Goal: Task Accomplishment & Management: Complete application form

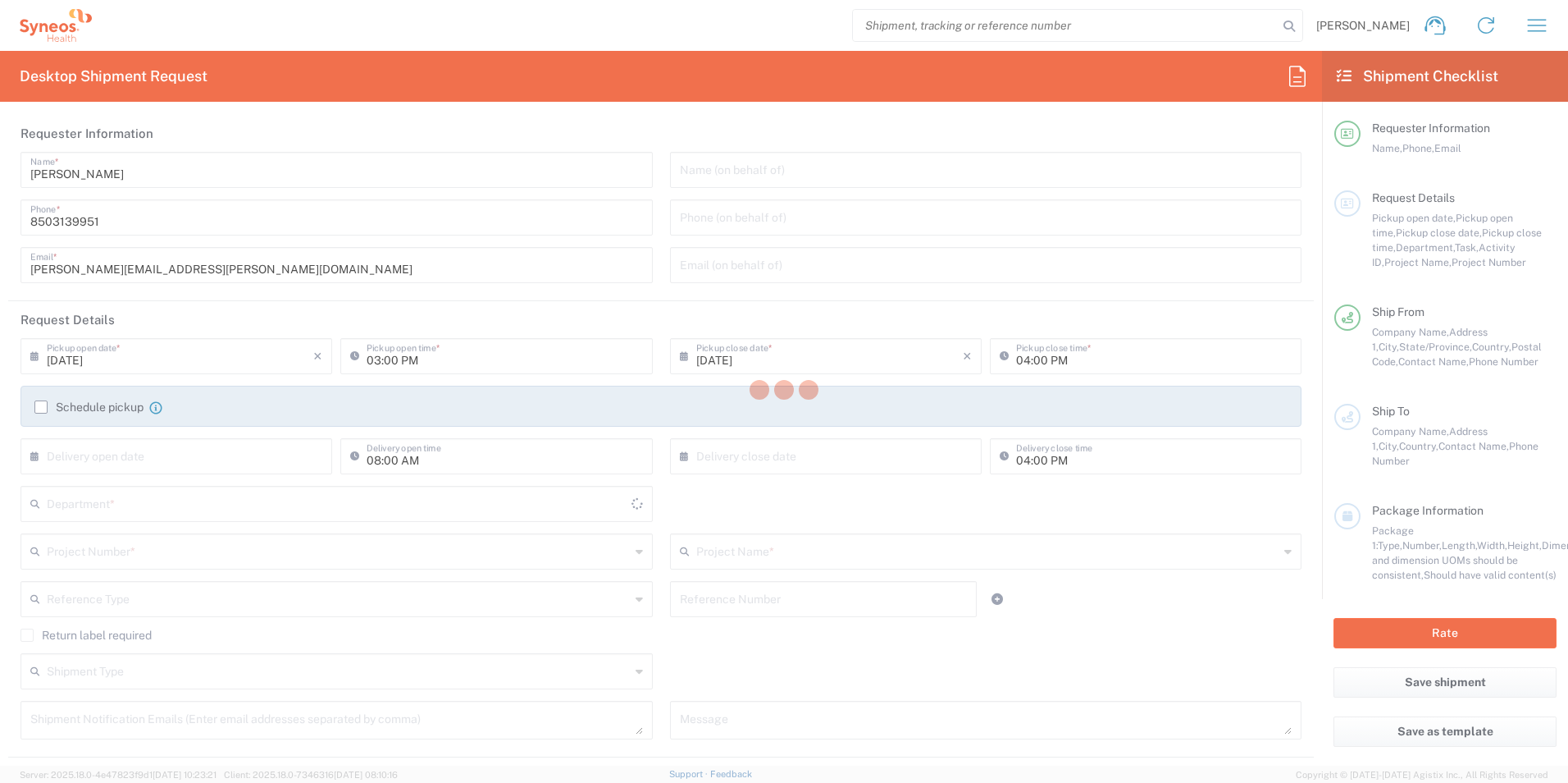
type input "3216"
type input "[US_STATE]"
type input "[GEOGRAPHIC_DATA]"
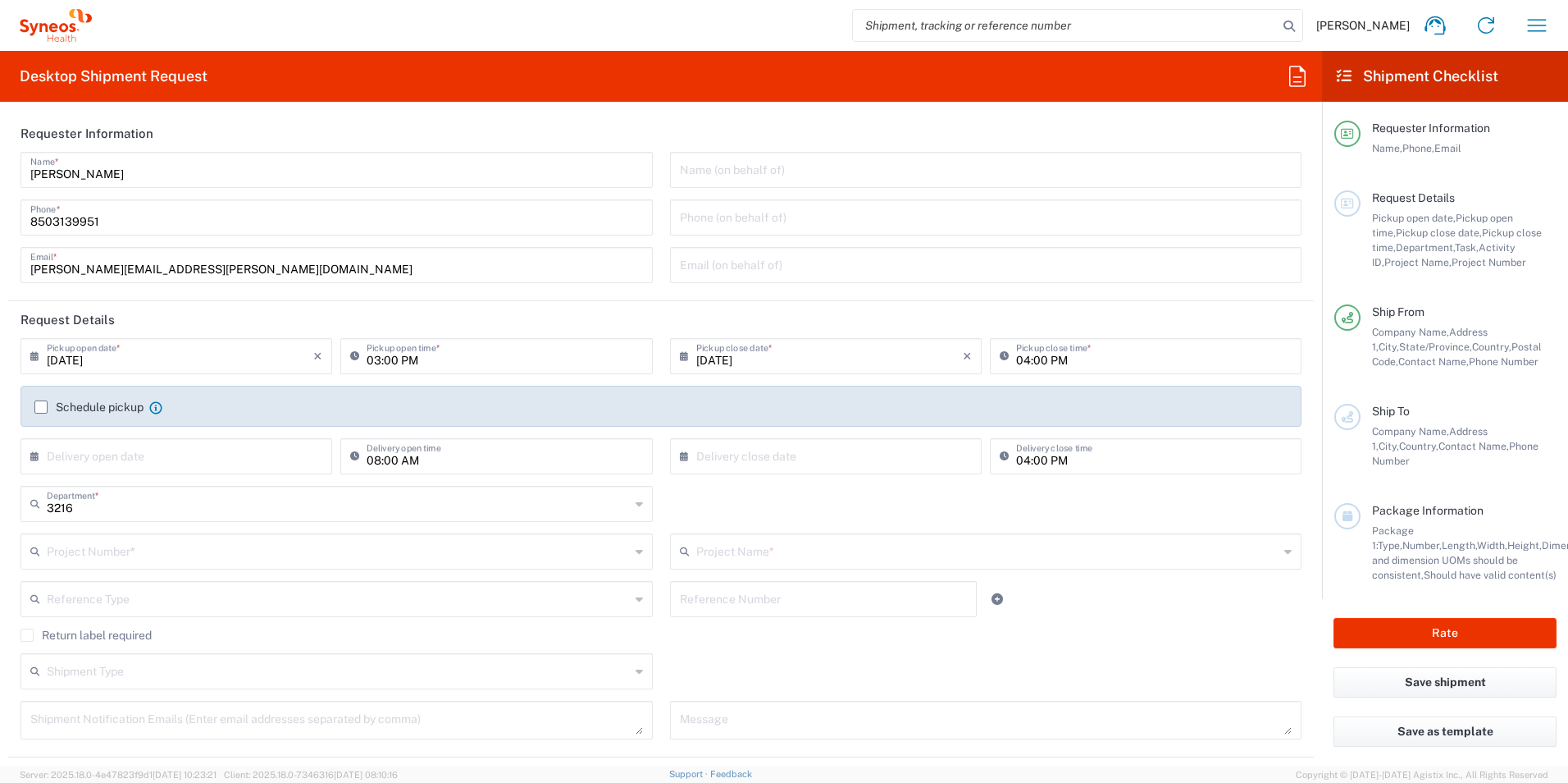
type input "[PERSON_NAME] Rsrch Grp ([GEOGRAPHIC_DATA]) In"
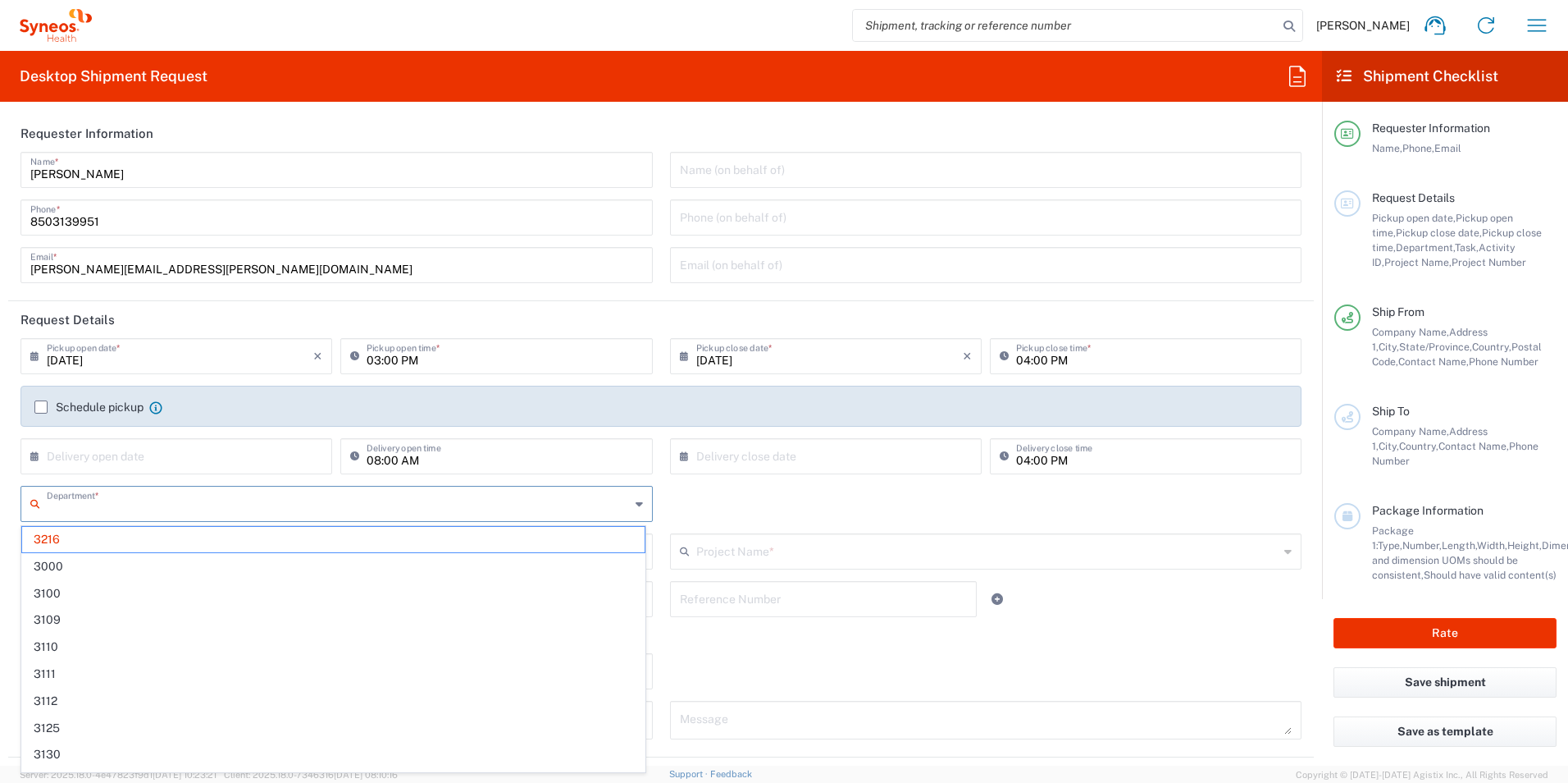
click at [175, 509] on input "text" at bounding box center [337, 502] width 583 height 29
type input "3190"
click at [132, 530] on span "3190" at bounding box center [333, 538] width 622 height 25
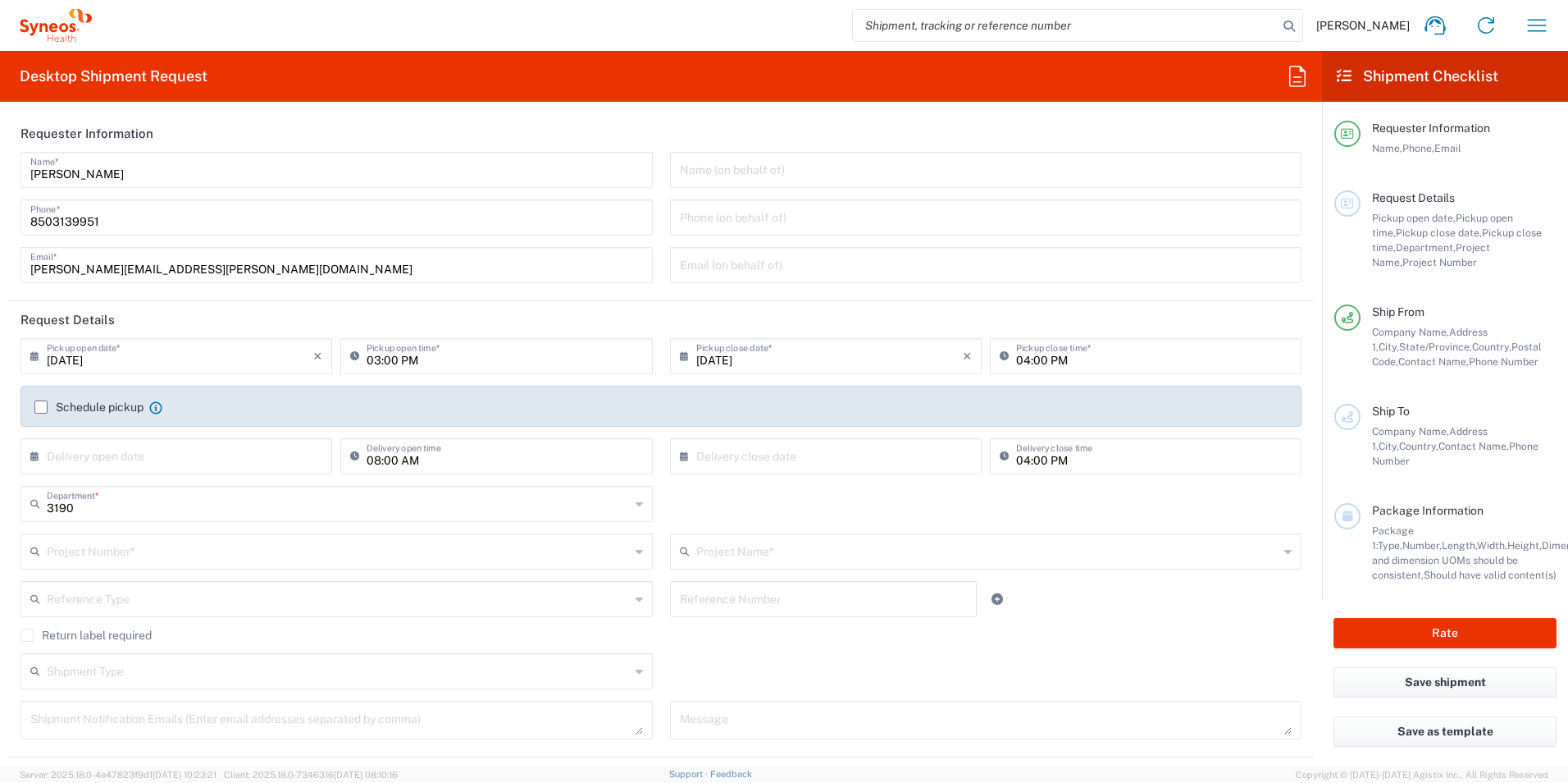
click at [194, 553] on input "text" at bounding box center [337, 549] width 583 height 29
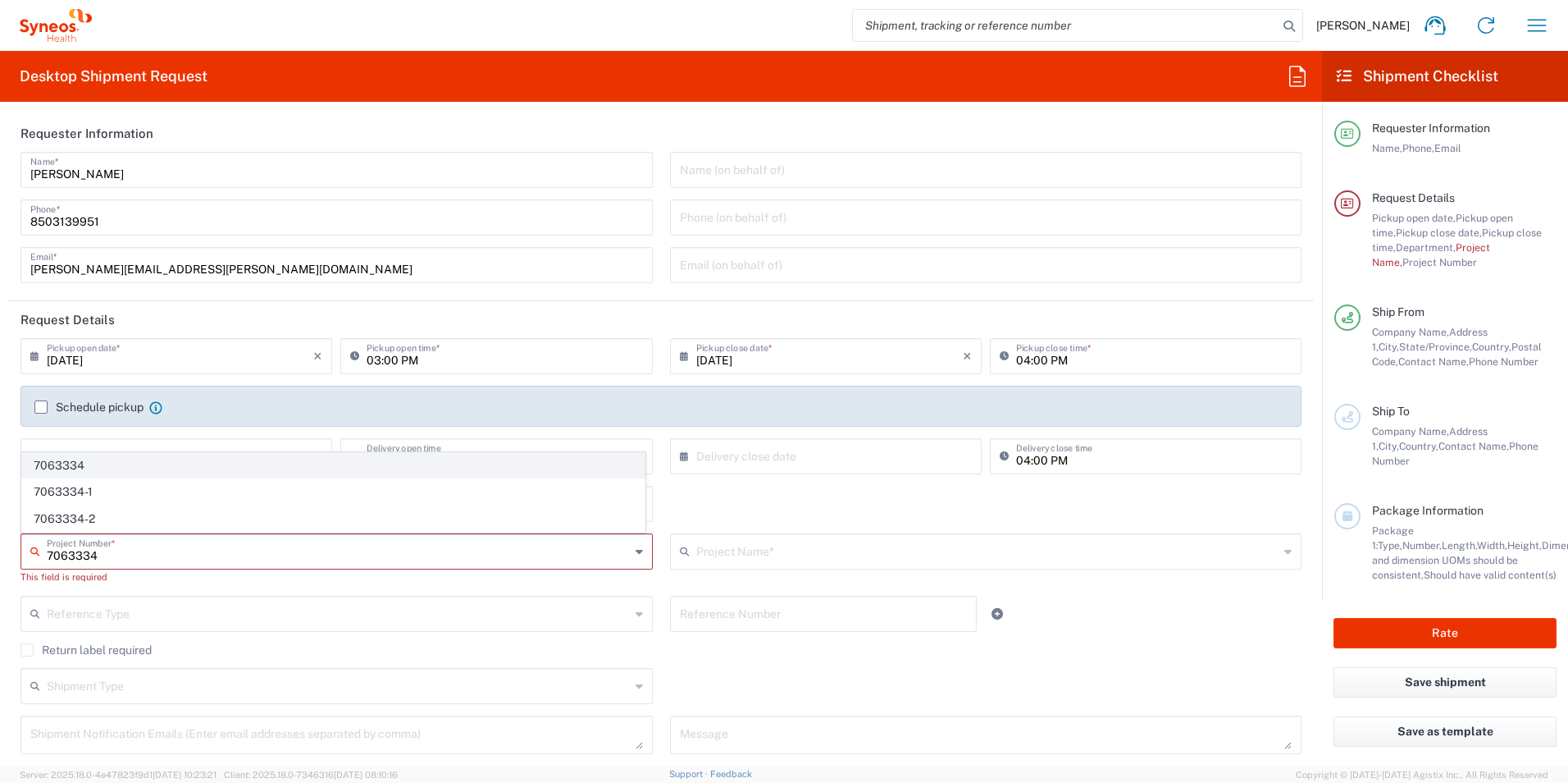
type input "7063334"
click at [151, 457] on span "7063334" at bounding box center [333, 465] width 622 height 25
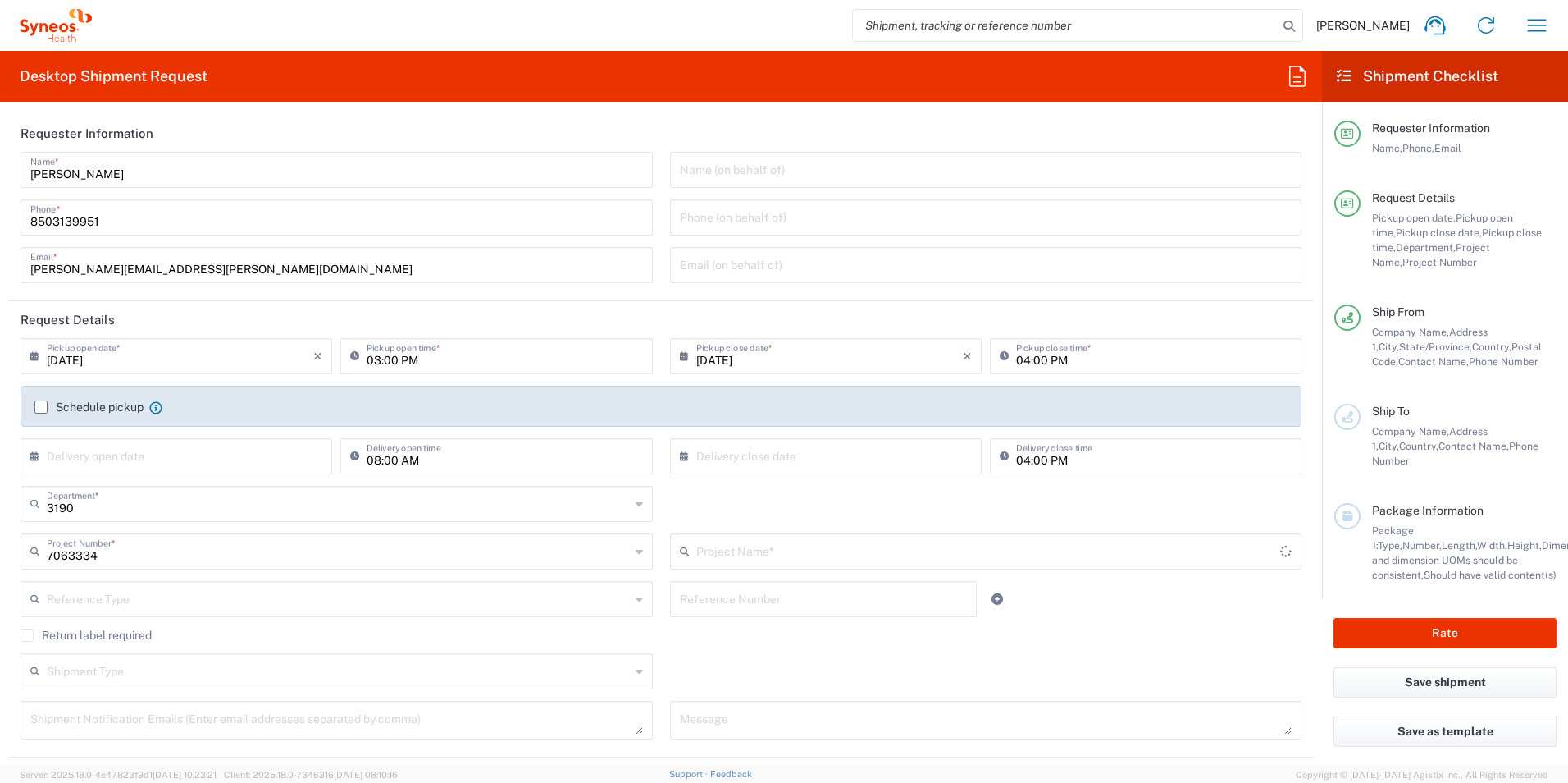
type input "Mineralys 7063334"
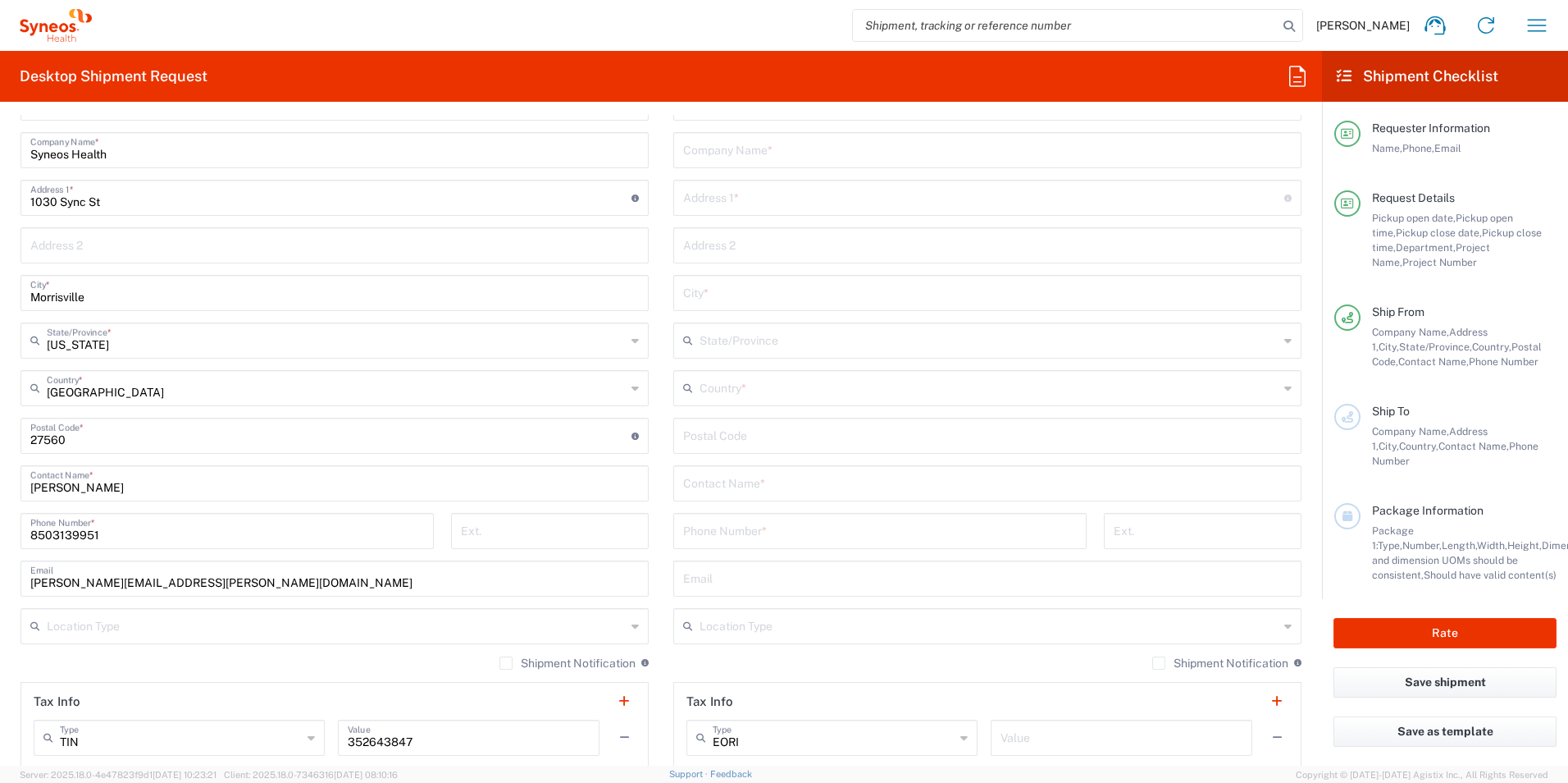
scroll to position [739, 0]
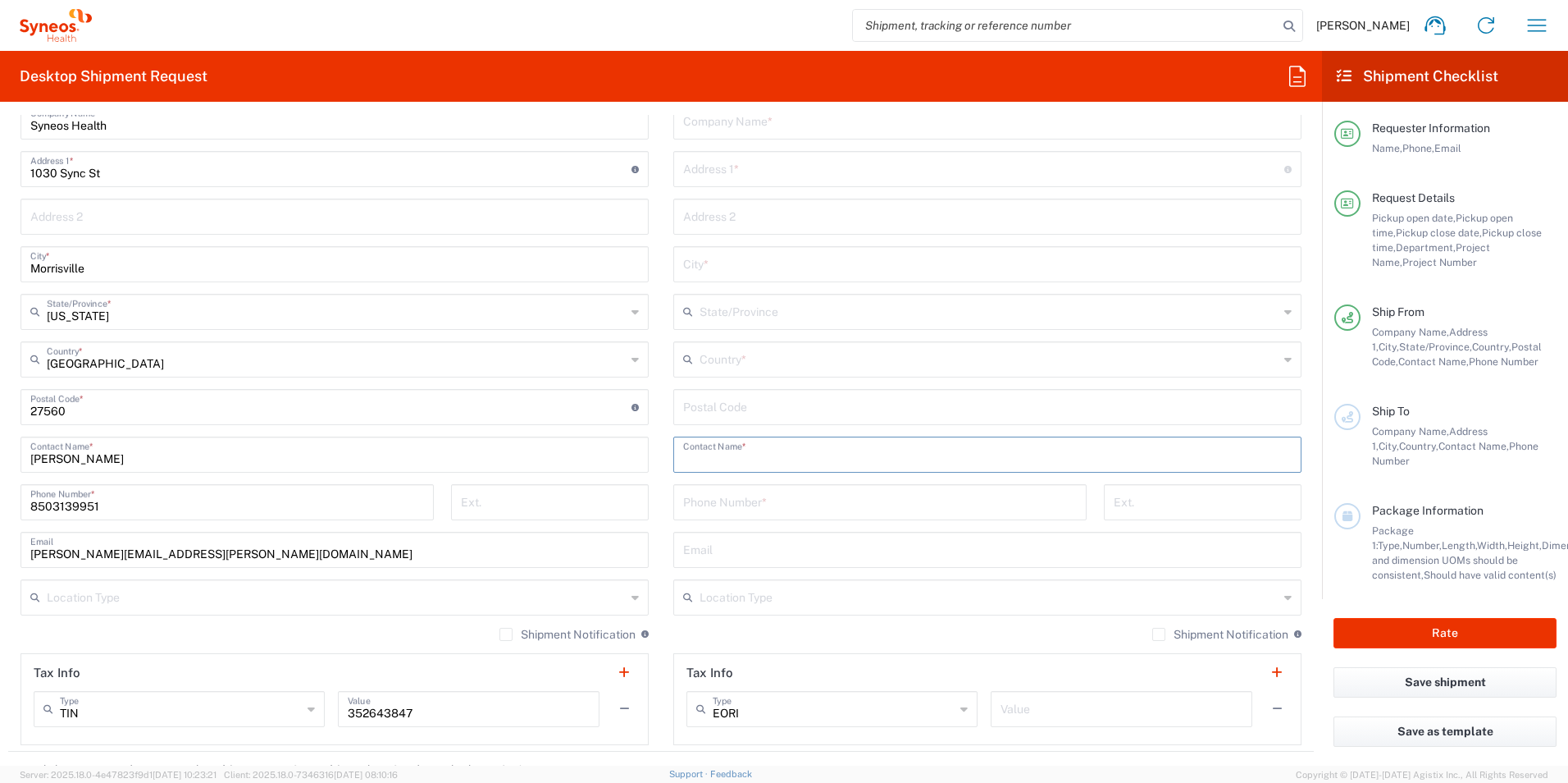
click at [768, 456] on input "text" at bounding box center [987, 453] width 608 height 29
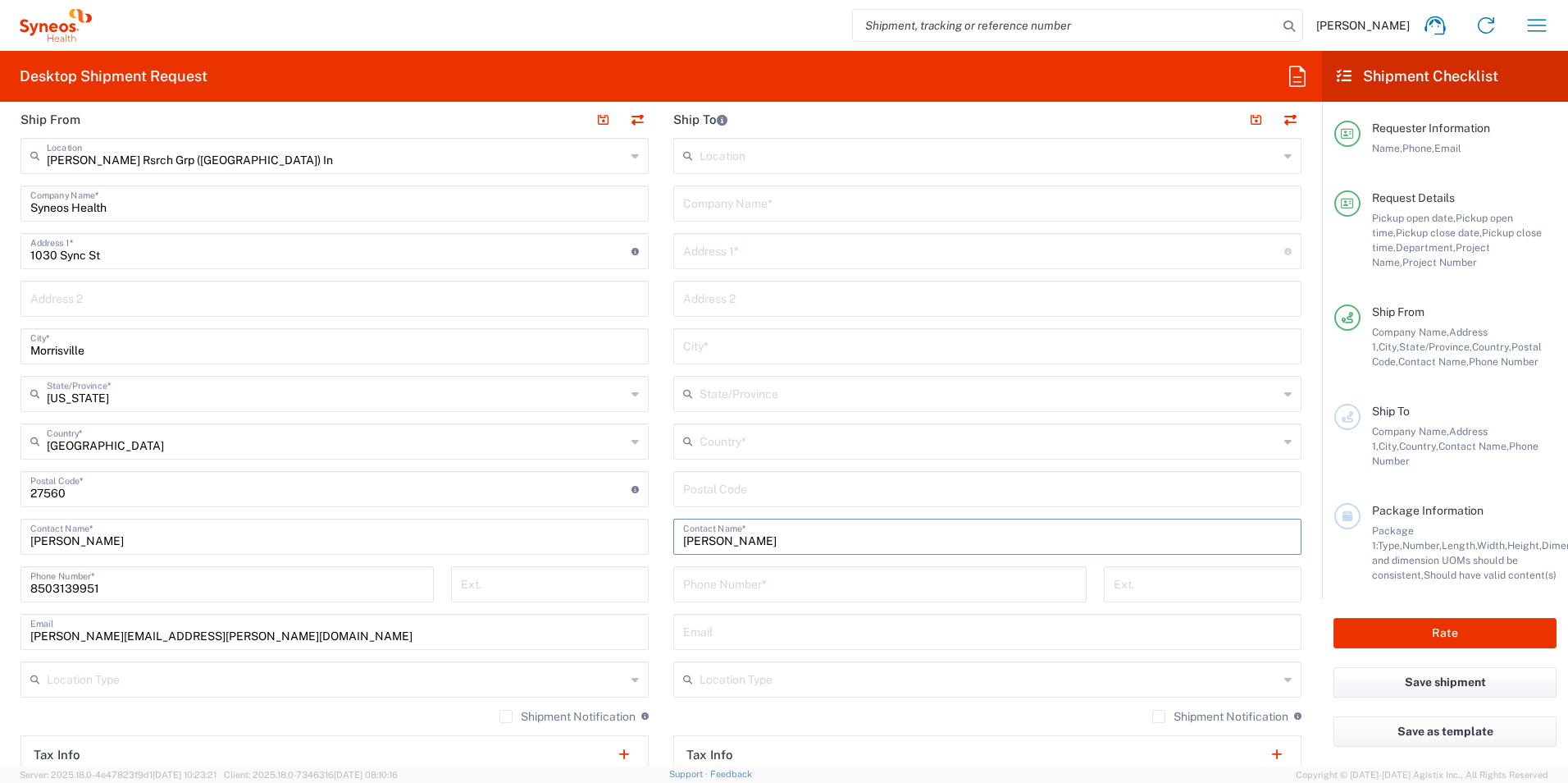
type input "[PERSON_NAME]"
click at [800, 241] on input "text" at bounding box center [984, 249] width 601 height 29
click at [801, 202] on input "text" at bounding box center [987, 202] width 608 height 29
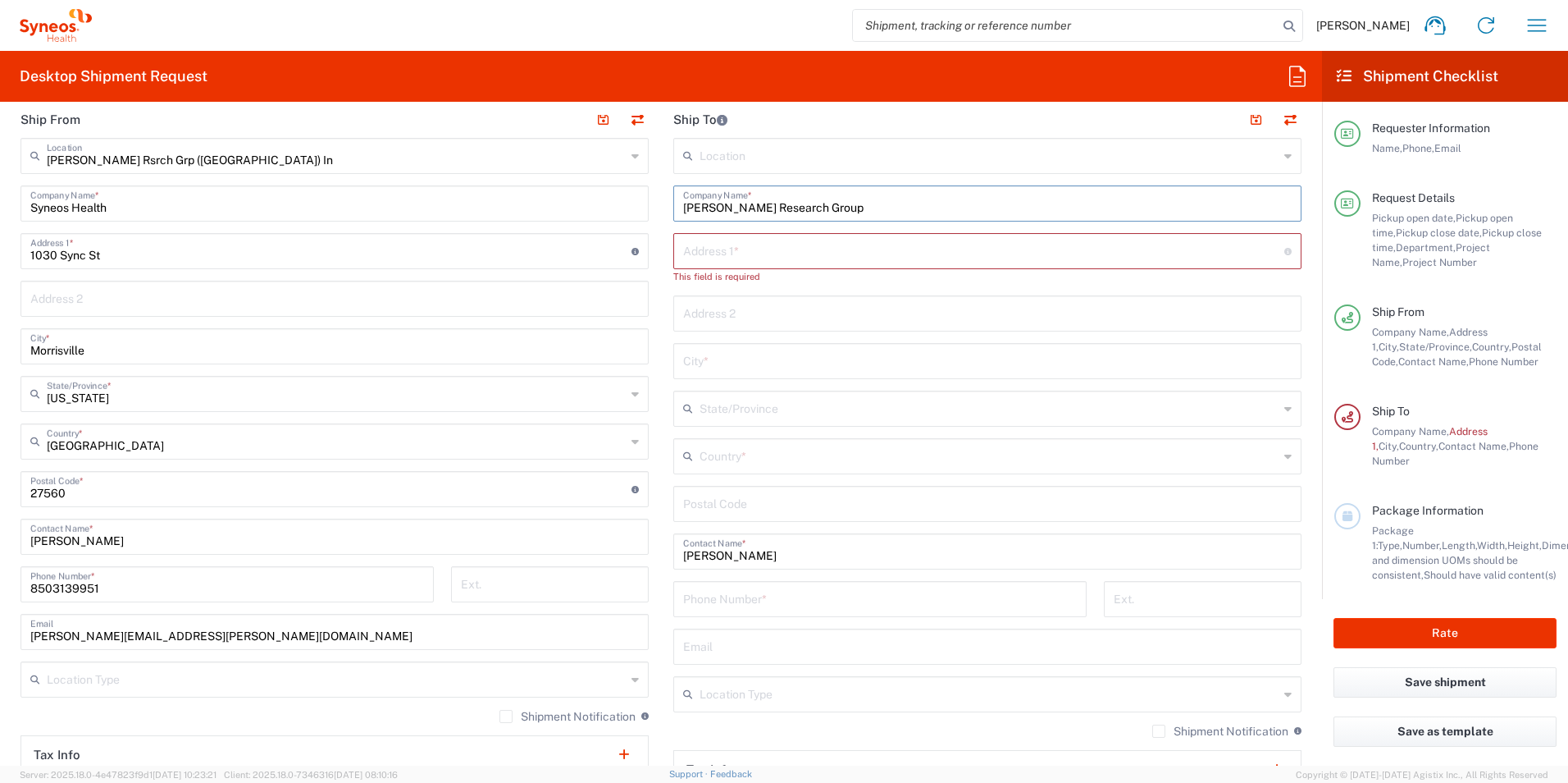
type input "[PERSON_NAME] Research Group"
click at [778, 254] on input "text" at bounding box center [984, 249] width 601 height 29
click at [797, 246] on input "text" at bounding box center [984, 249] width 601 height 29
type input "[STREET_ADDRESS]"
click at [769, 351] on input "text" at bounding box center [987, 345] width 608 height 29
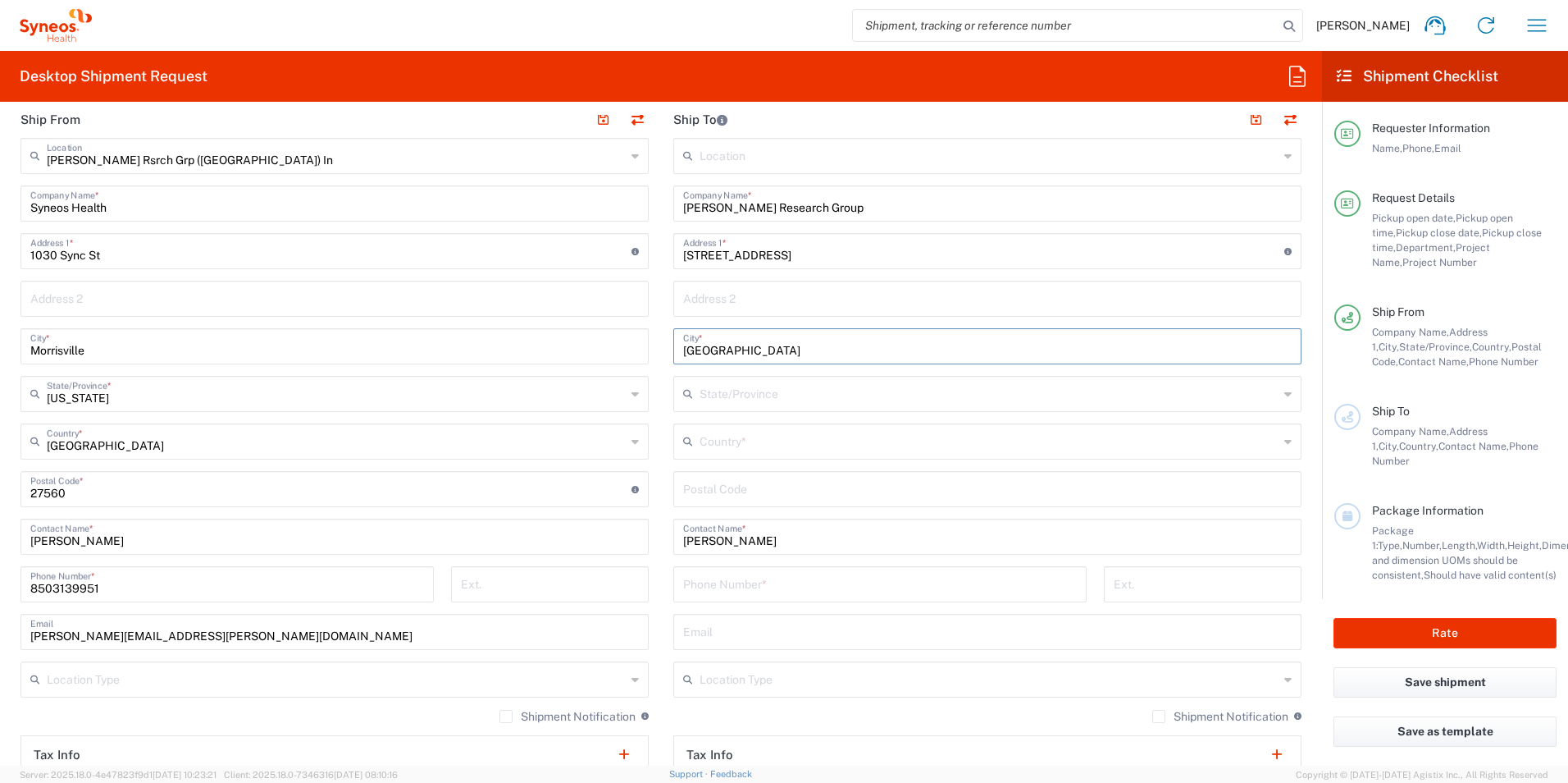
type input "[GEOGRAPHIC_DATA]"
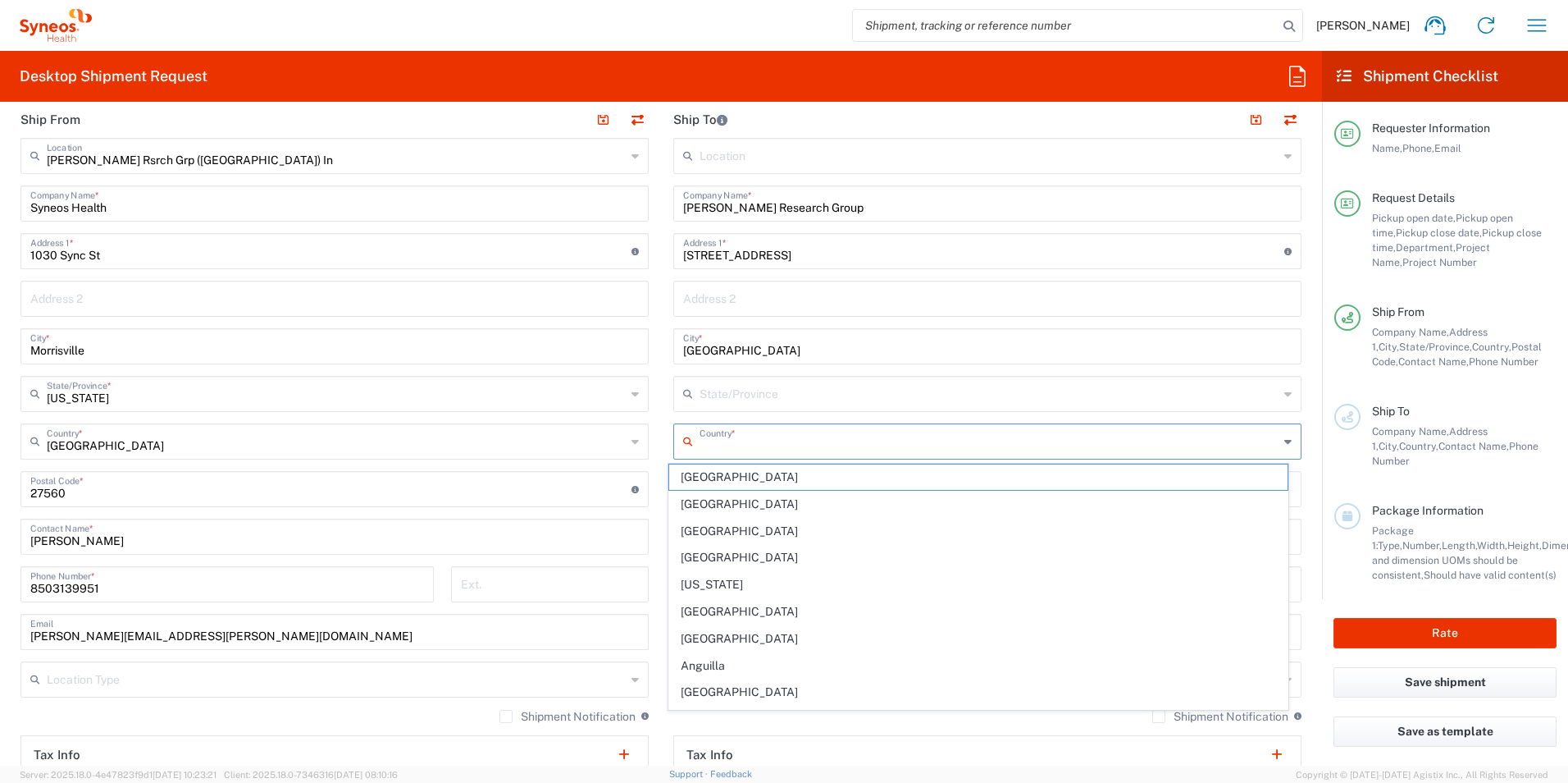
click at [871, 442] on input "text" at bounding box center [988, 440] width 579 height 29
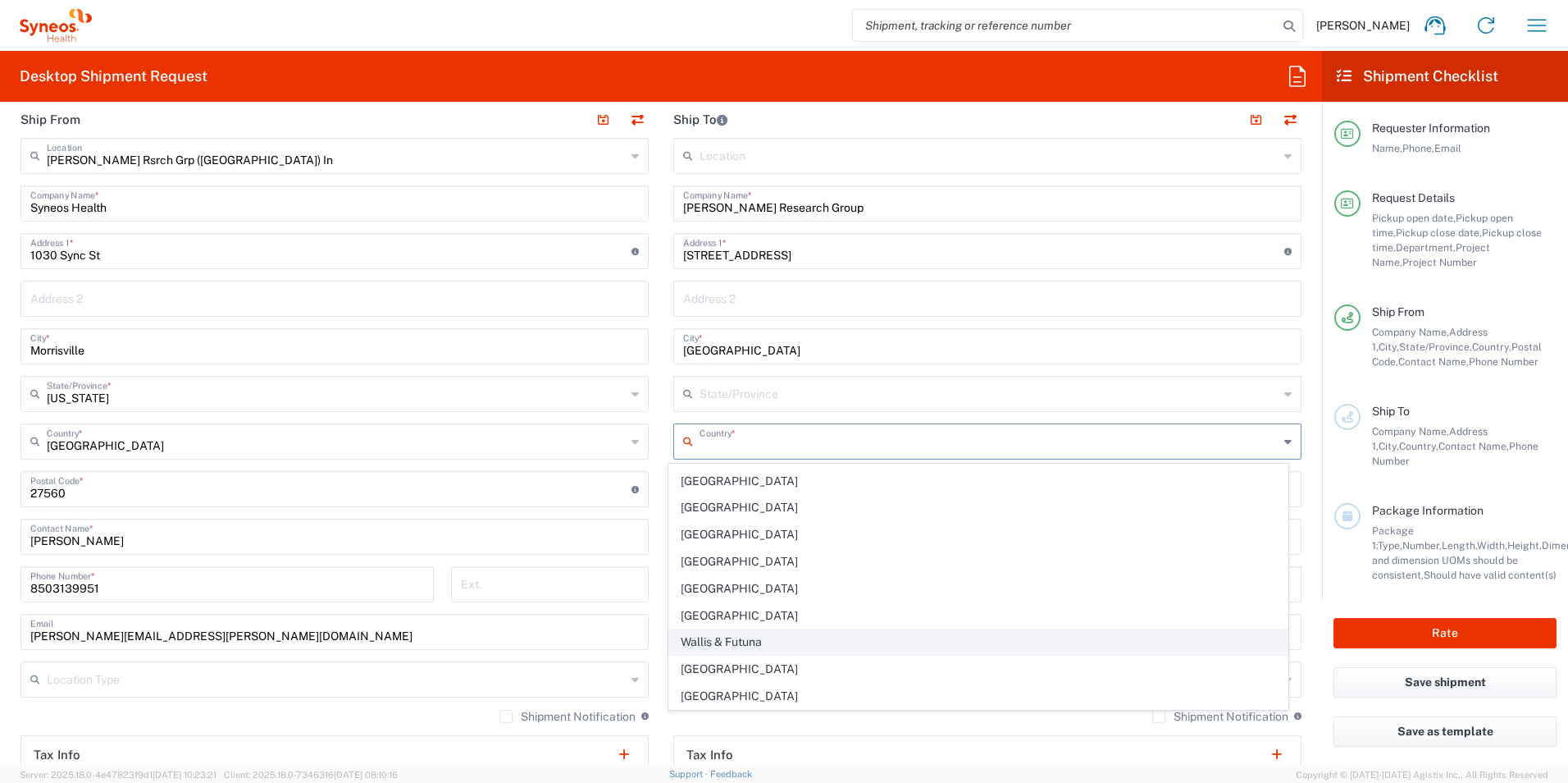
scroll to position [6371, 0]
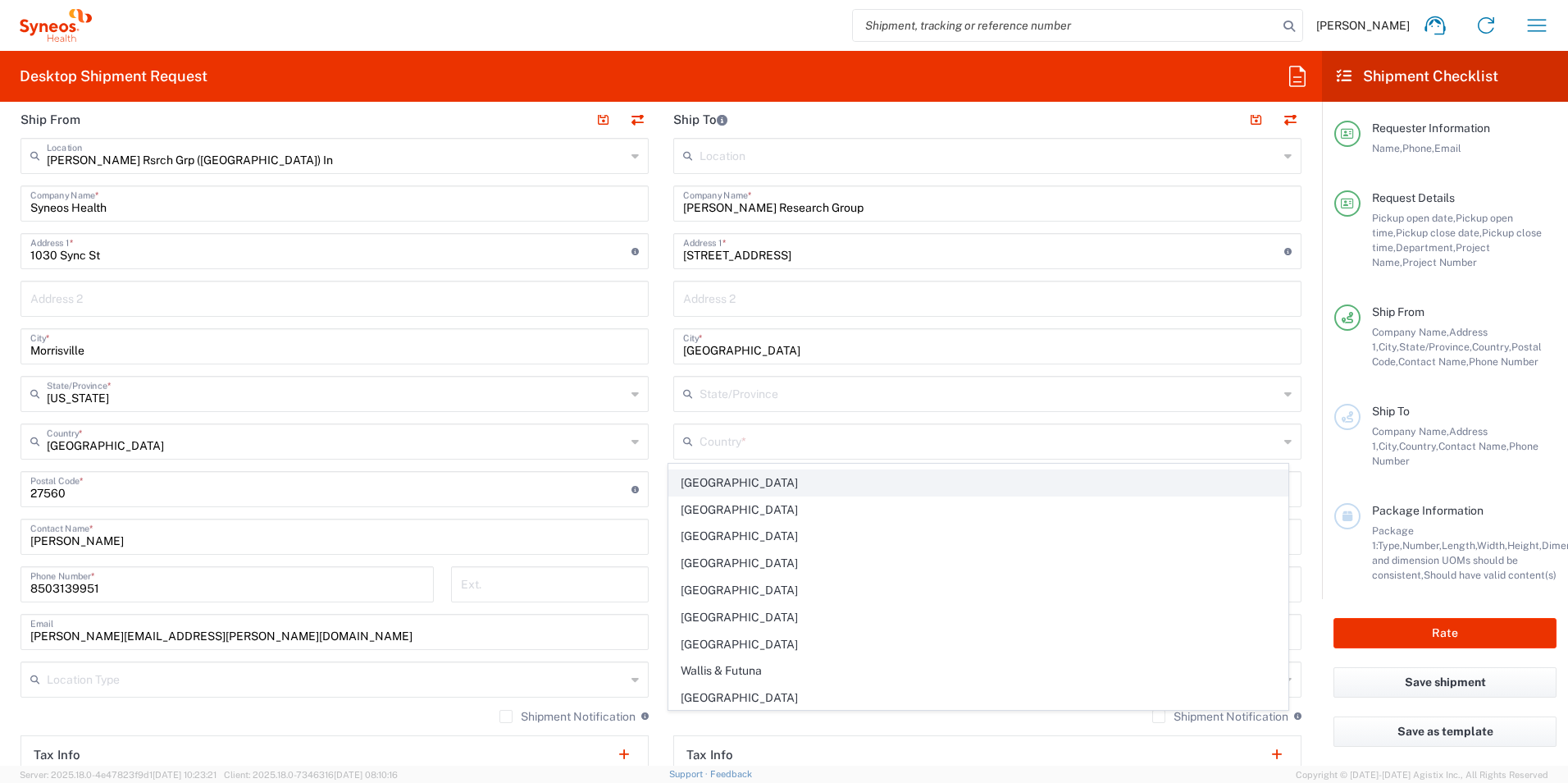
click at [784, 478] on span "[GEOGRAPHIC_DATA]" at bounding box center [978, 482] width 619 height 25
type input "[GEOGRAPHIC_DATA]"
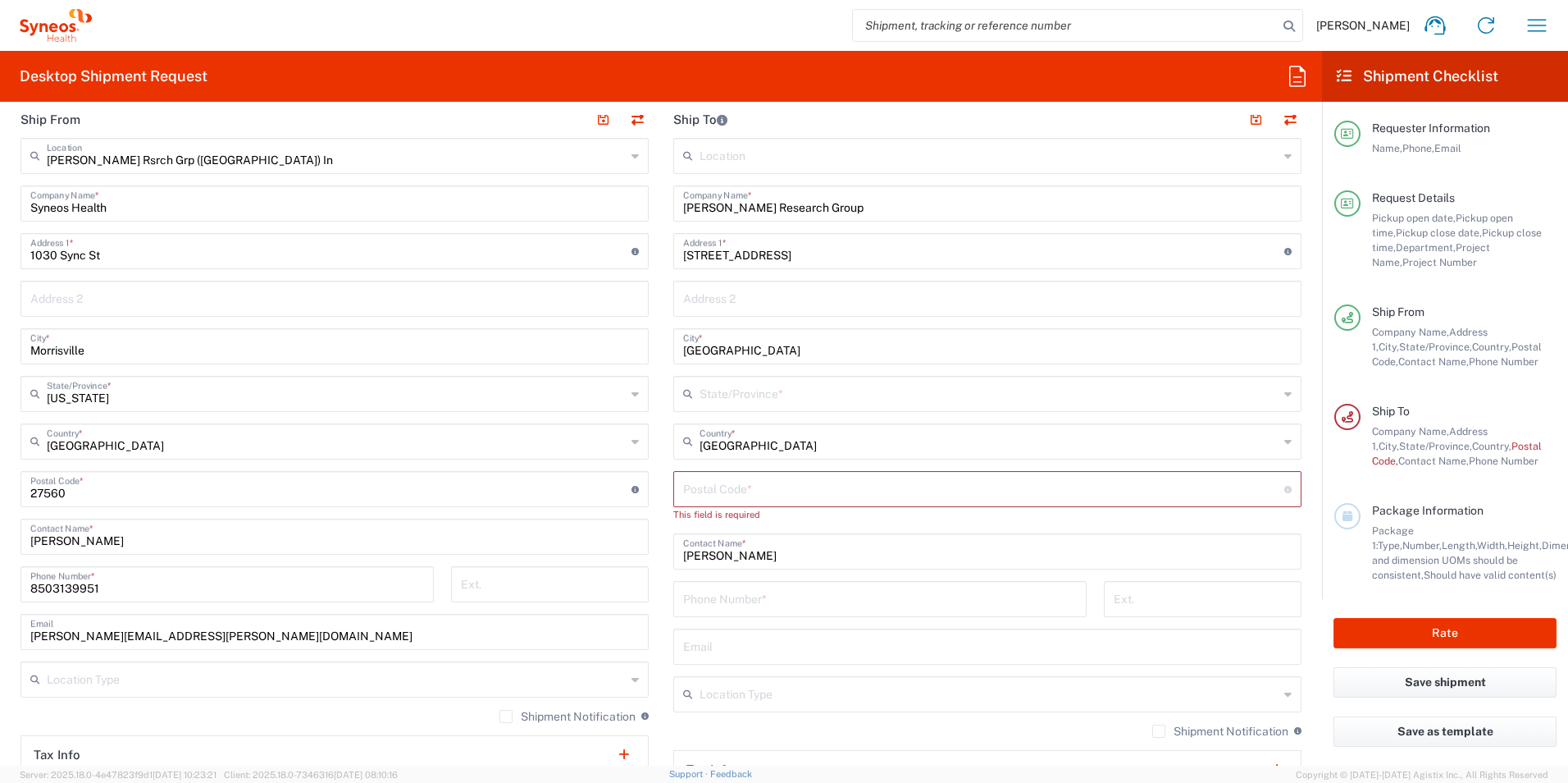
click at [797, 396] on input "text" at bounding box center [988, 392] width 579 height 29
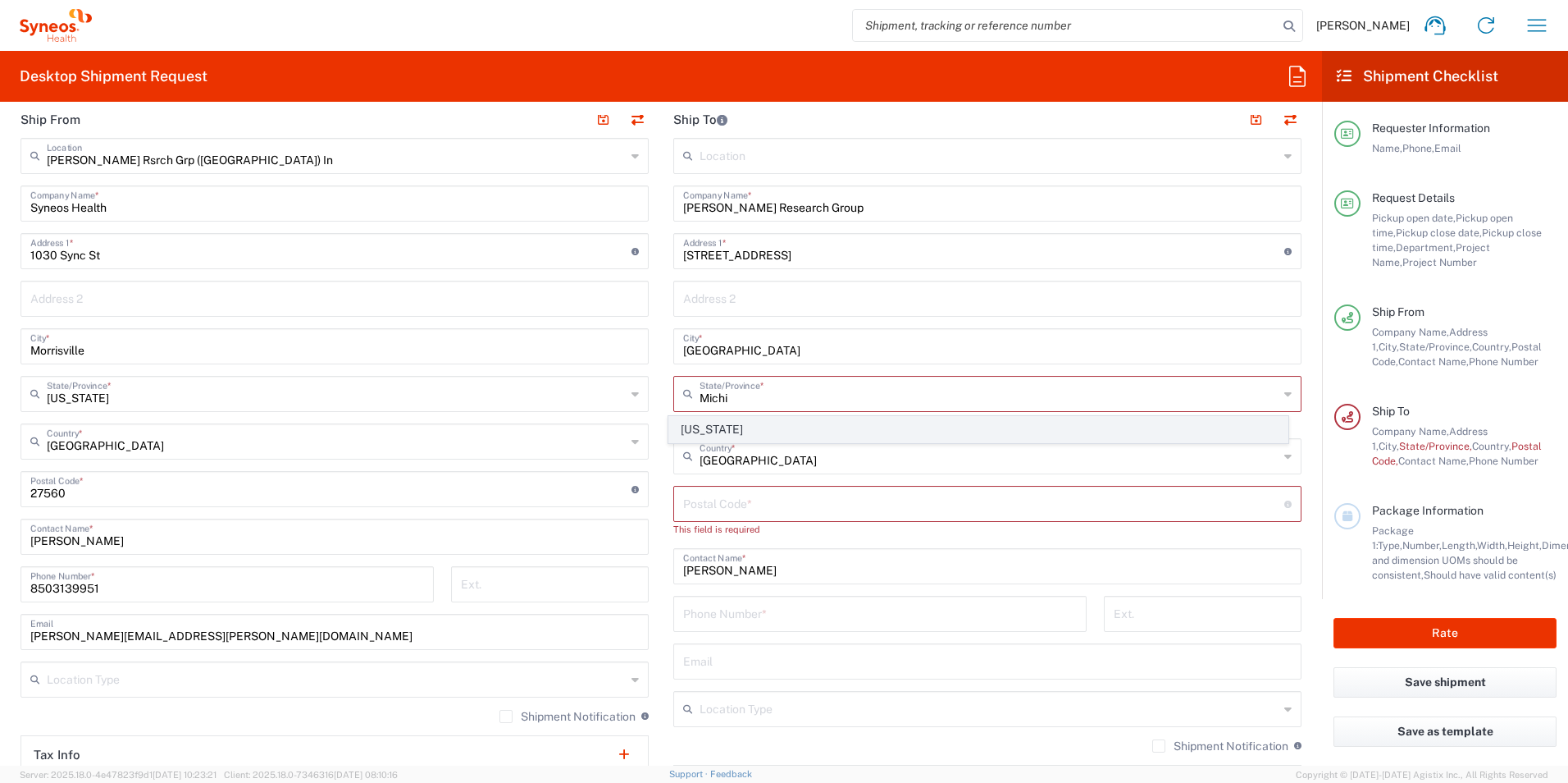
click at [769, 426] on span "[US_STATE]" at bounding box center [978, 429] width 619 height 25
type input "[US_STATE]"
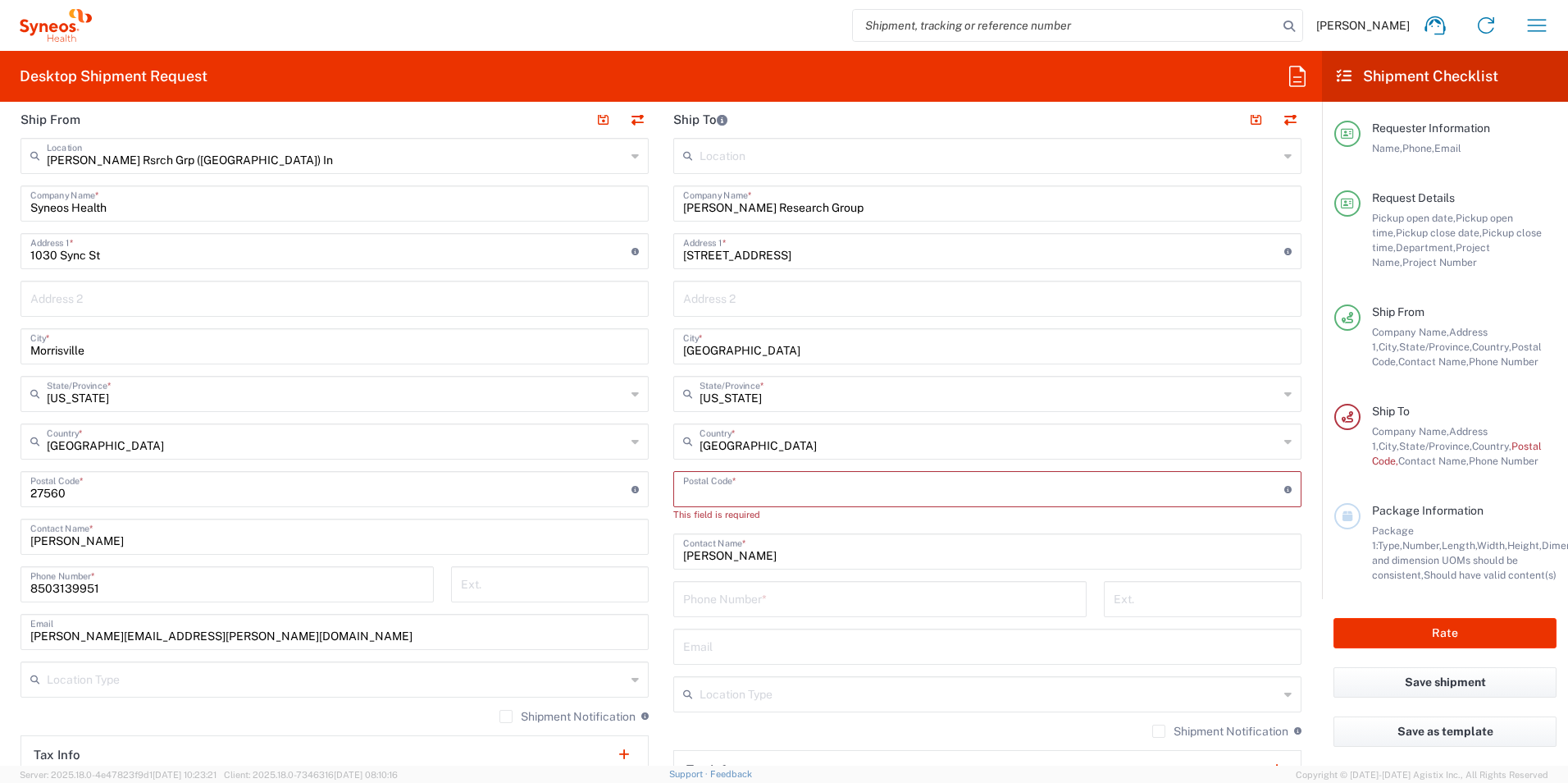
click at [816, 476] on input "undefined" at bounding box center [984, 487] width 601 height 29
type input "49456"
click at [831, 533] on input "[PERSON_NAME]" at bounding box center [987, 535] width 608 height 29
click at [845, 596] on input "tel" at bounding box center [880, 583] width 394 height 29
click at [745, 578] on input "tel" at bounding box center [880, 583] width 394 height 29
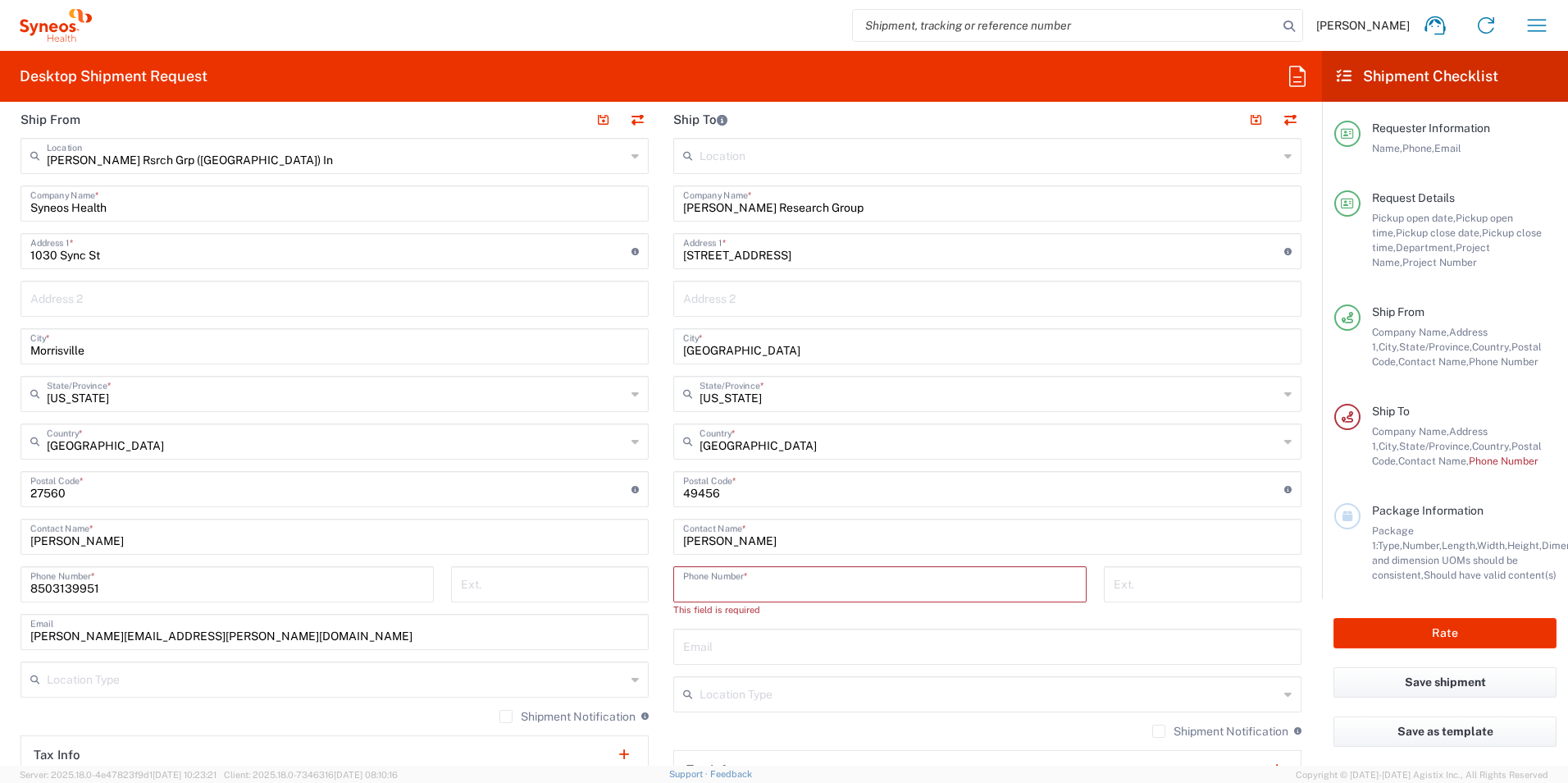
paste input "[PHONE_NUMBER]"
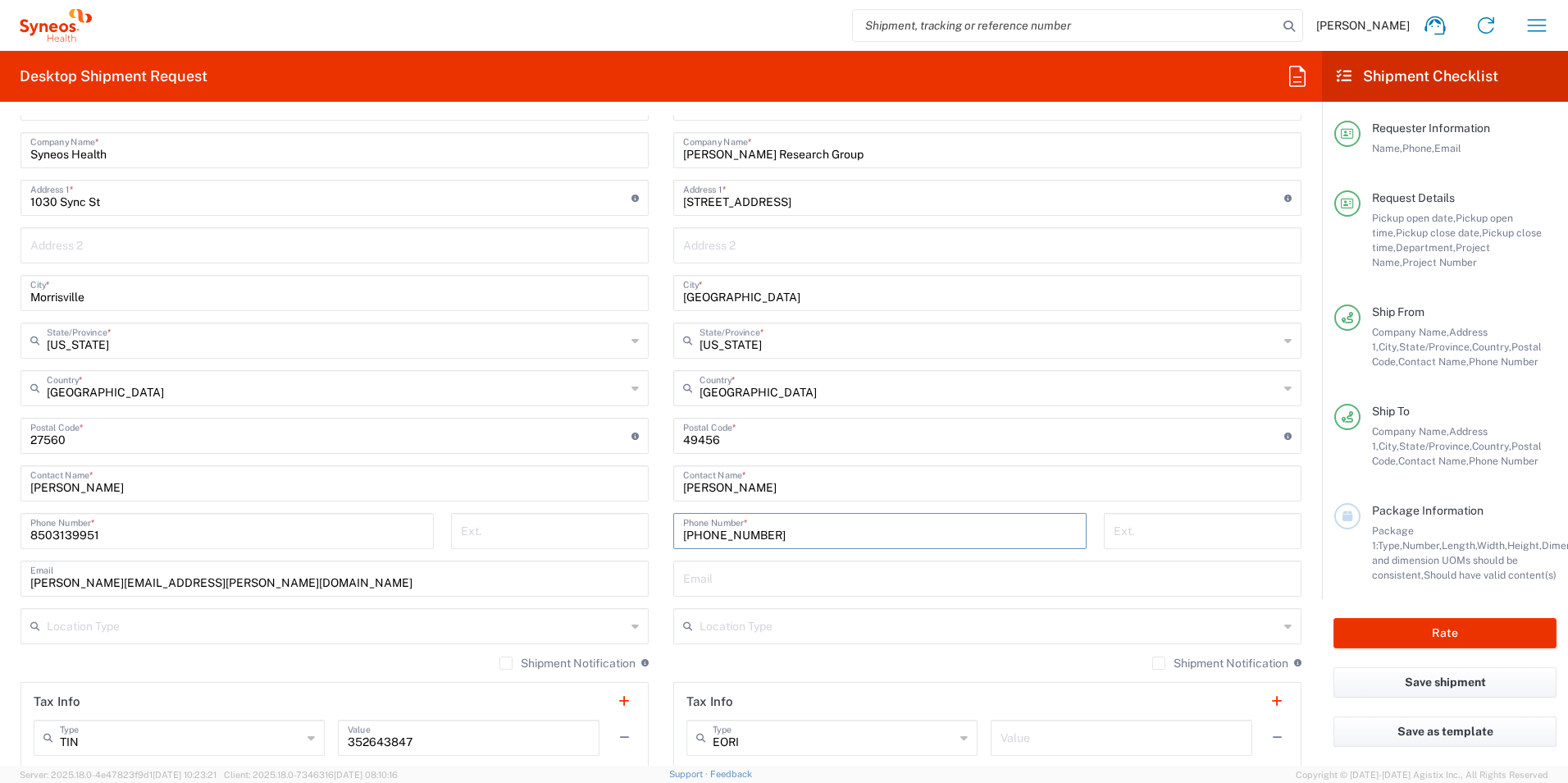
scroll to position [739, 0]
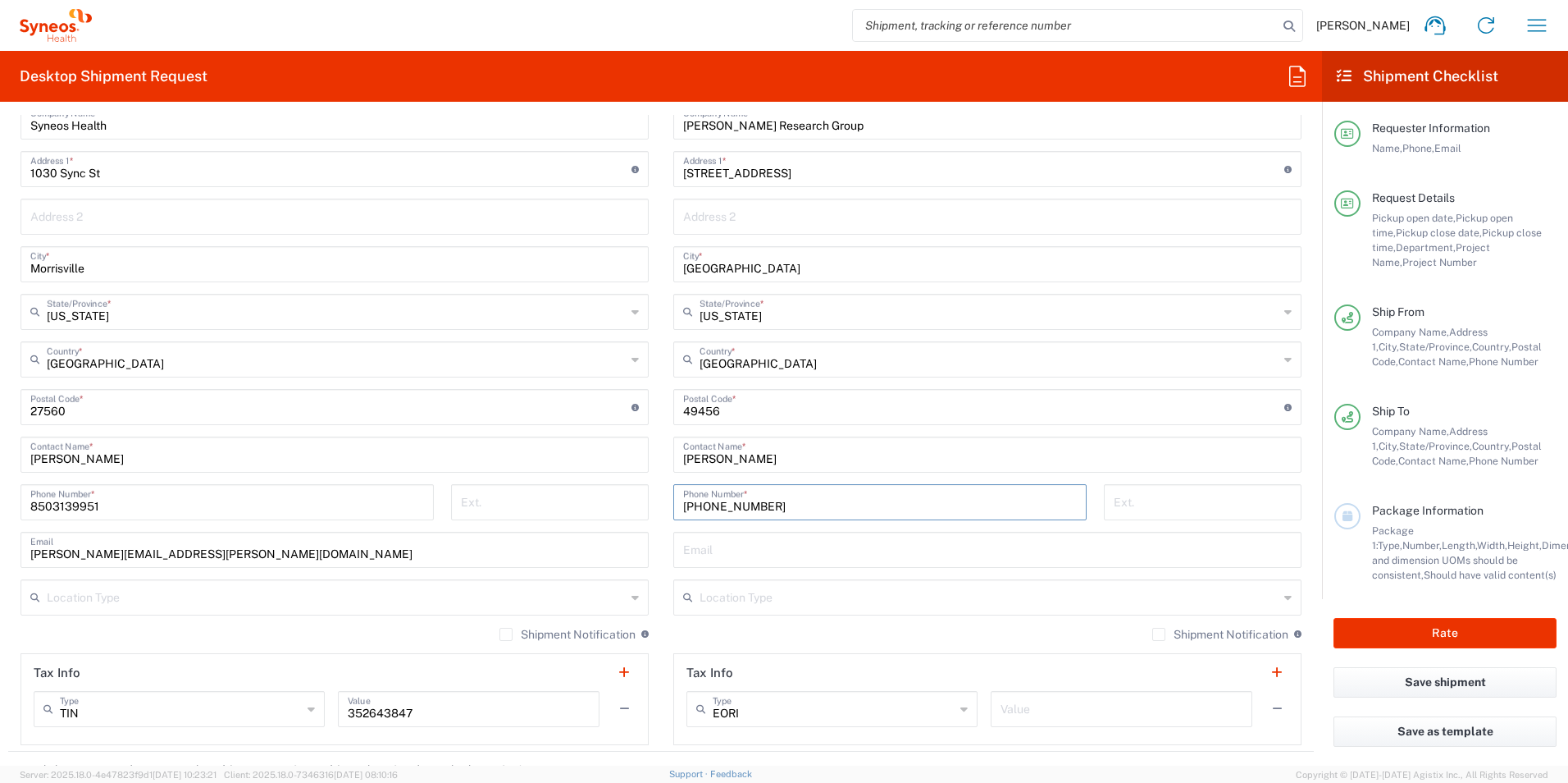
type input "[PHONE_NUMBER]"
drag, startPoint x: 776, startPoint y: 552, endPoint x: 845, endPoint y: 540, distance: 70.0
click at [776, 552] on input "text" at bounding box center [987, 548] width 608 height 29
click at [707, 548] on input "text" at bounding box center [987, 548] width 608 height 29
paste input "[PERSON_NAME][EMAIL_ADDRESS][PERSON_NAME][DOMAIN_NAME]"
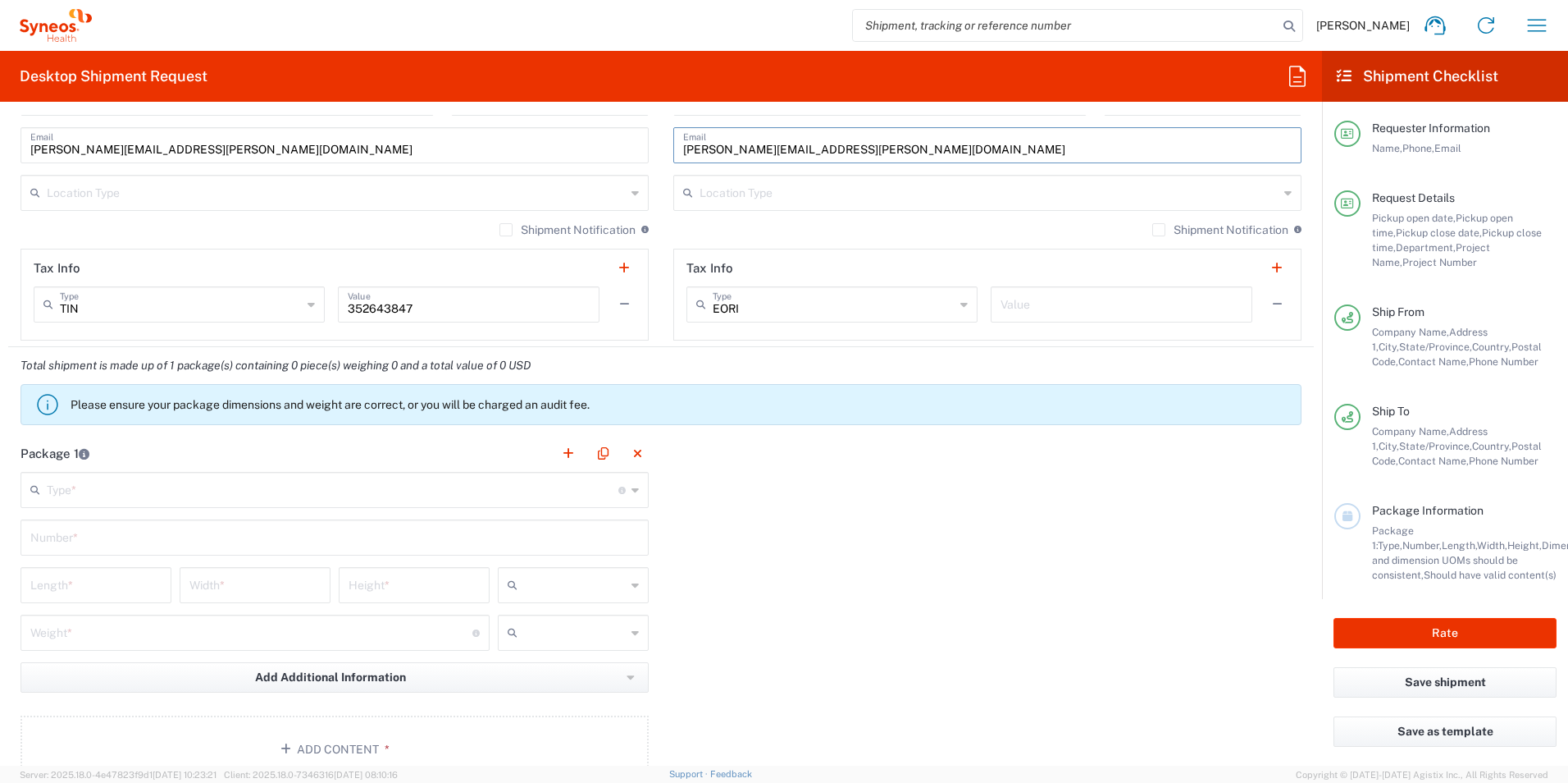
scroll to position [1149, 0]
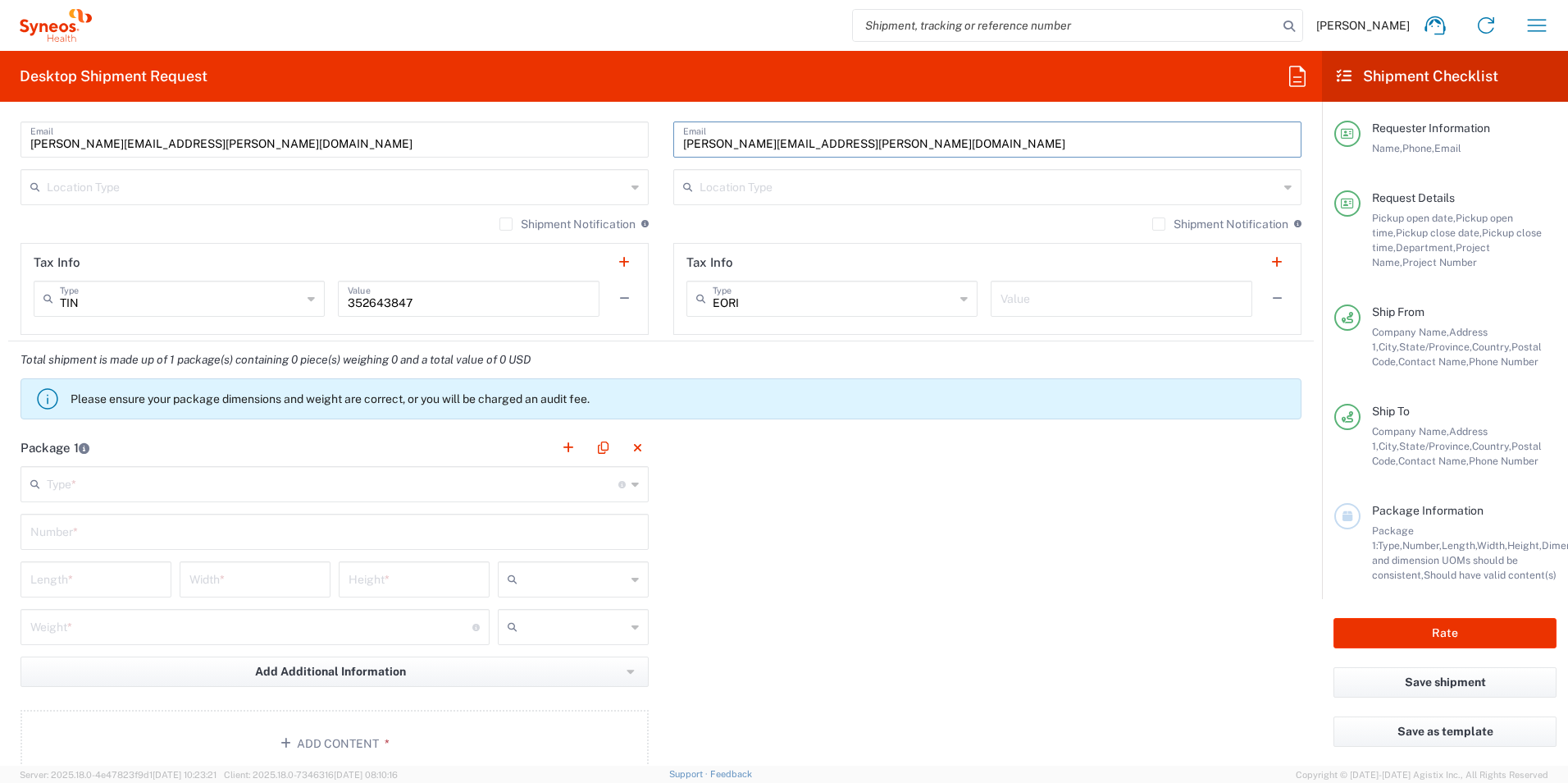
type input "[PERSON_NAME][EMAIL_ADDRESS][PERSON_NAME][DOMAIN_NAME]"
click at [200, 475] on input "text" at bounding box center [332, 483] width 571 height 29
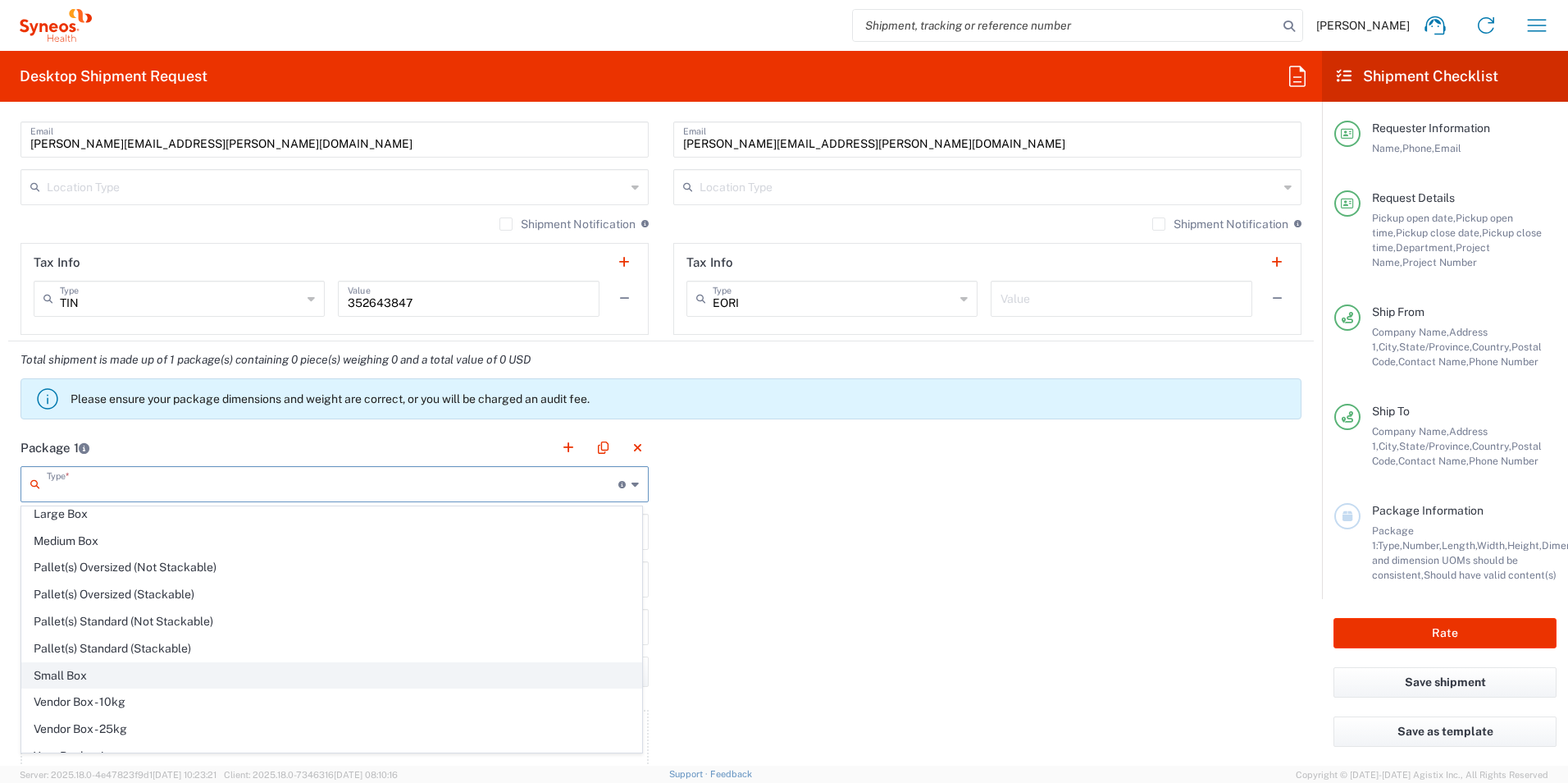
scroll to position [50, 0]
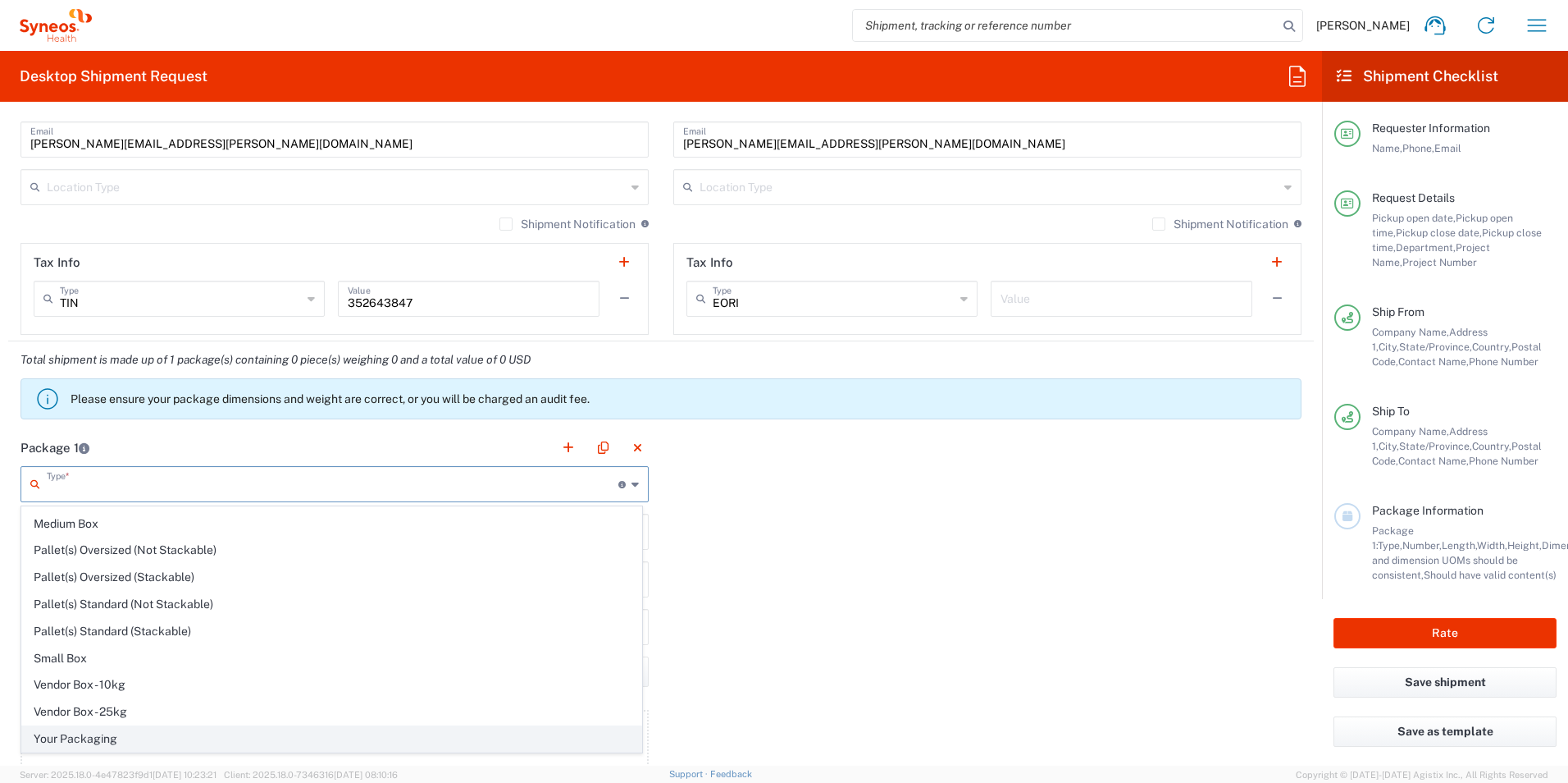
click at [115, 733] on span "Your Packaging" at bounding box center [332, 739] width 619 height 25
type input "Your Packaging"
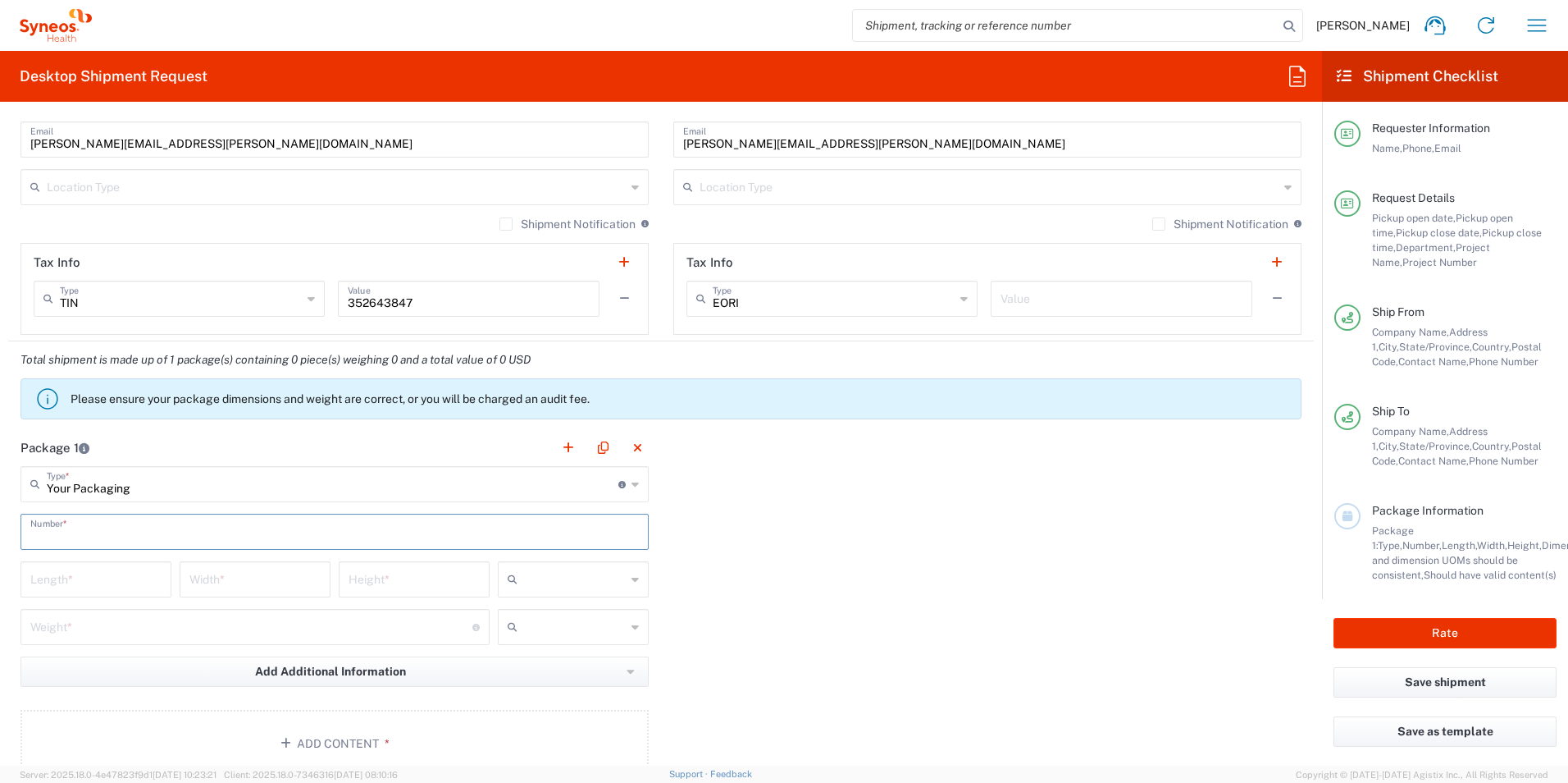
click at [125, 537] on input "text" at bounding box center [334, 530] width 608 height 29
type input "1"
click at [102, 574] on input "number" at bounding box center [96, 577] width 132 height 29
type input "18"
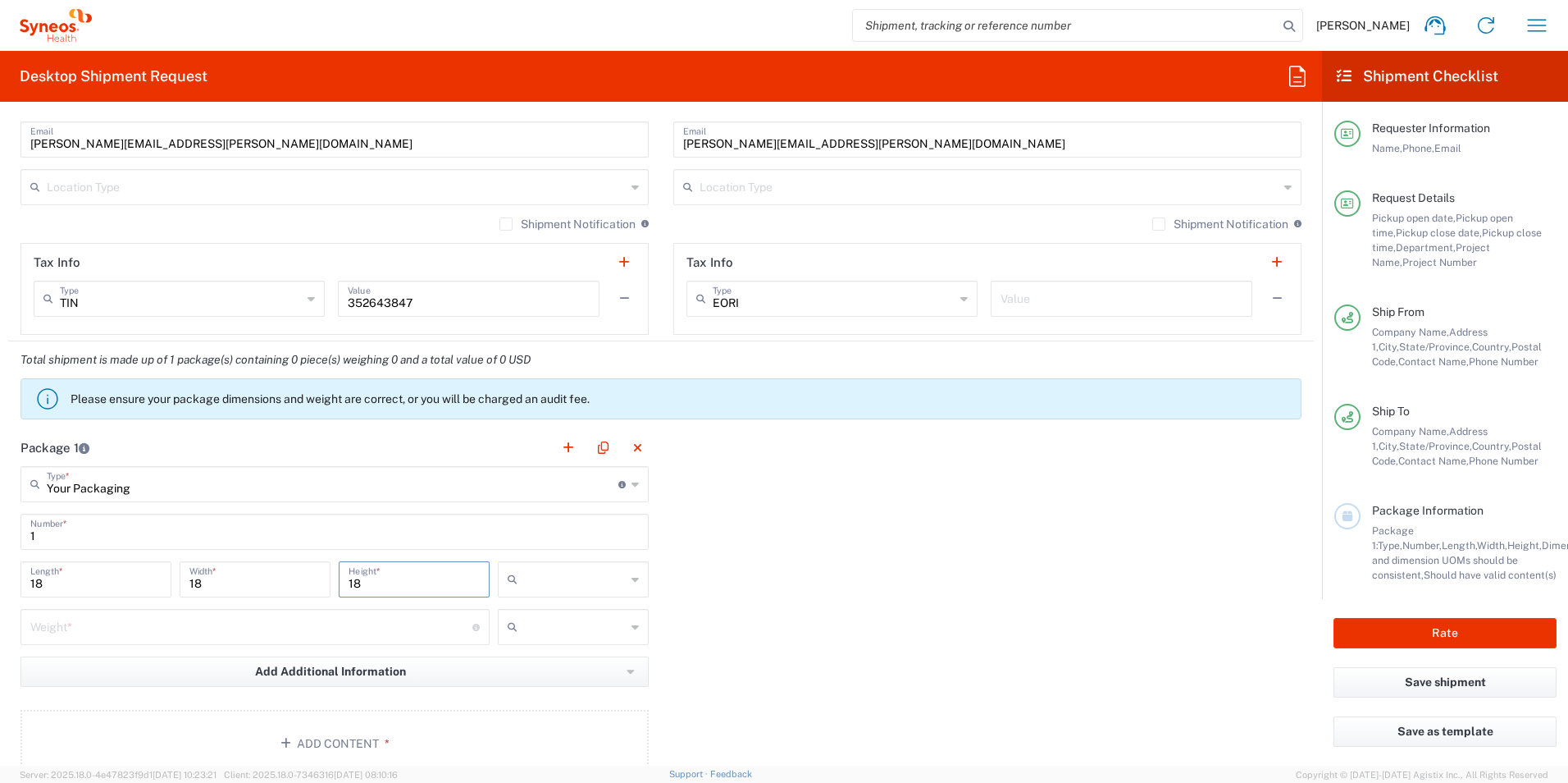
type input "18"
type input "in"
type input "32"
type input "."
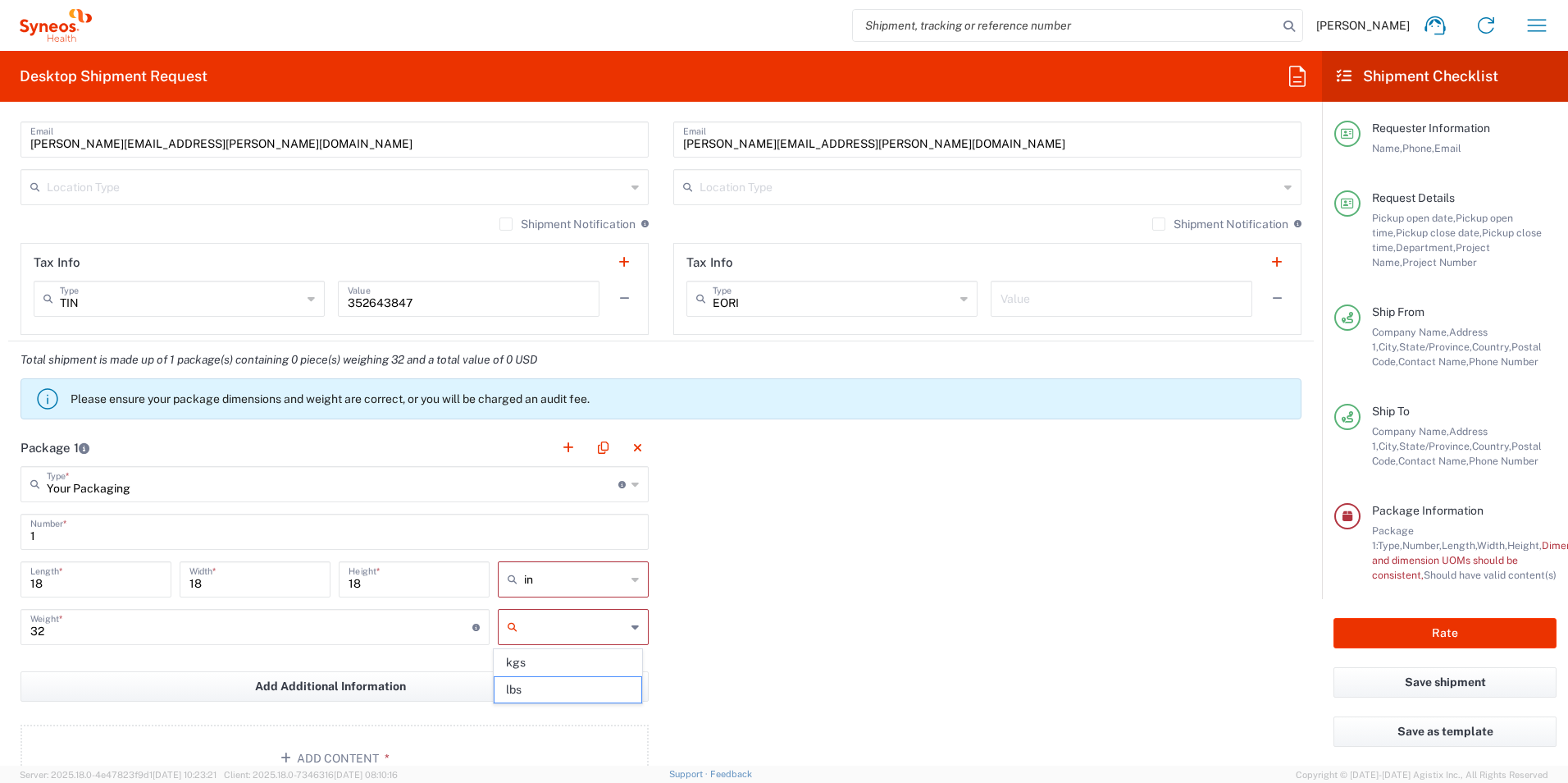
type input "lbs"
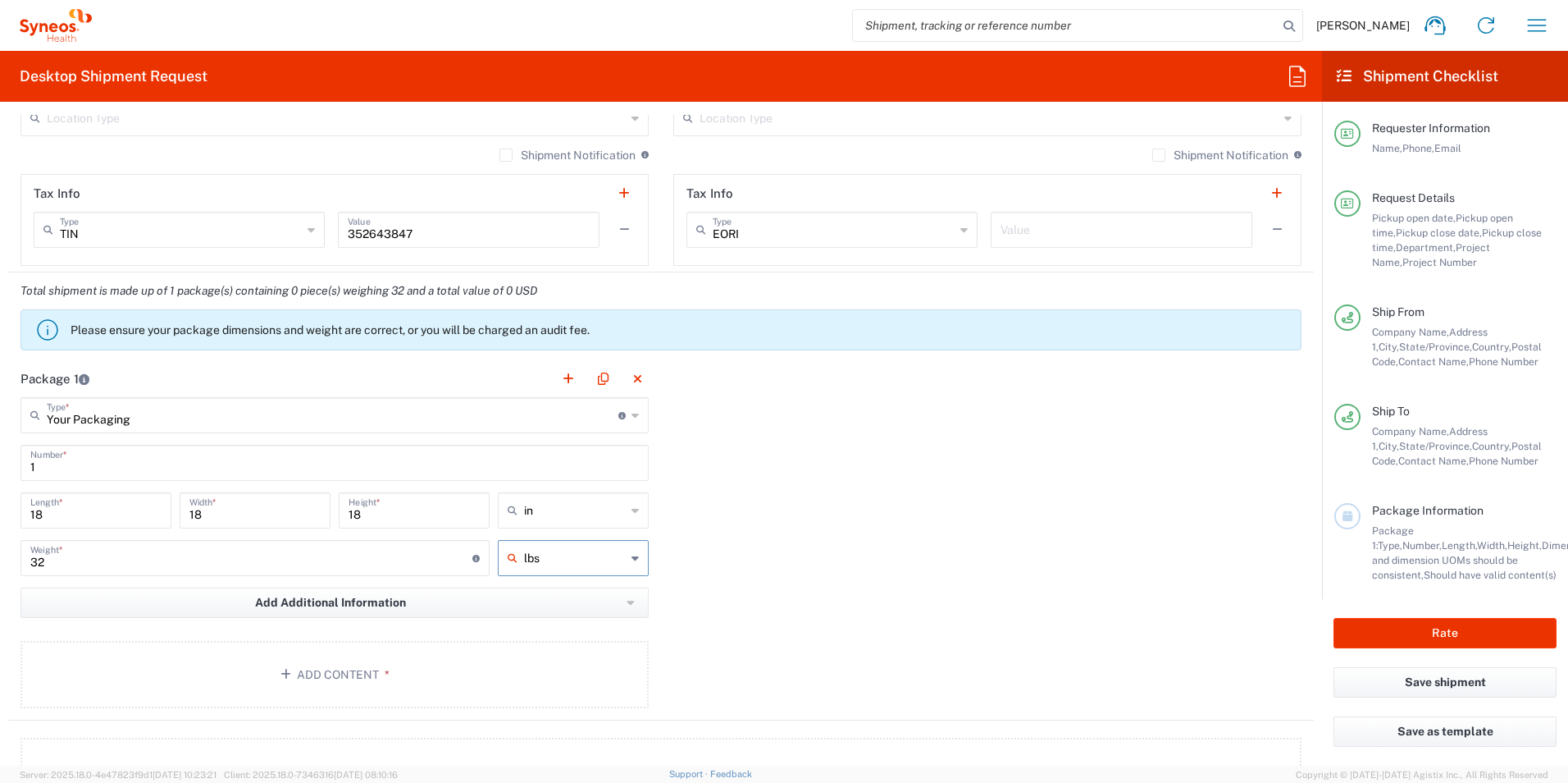
scroll to position [1313, 0]
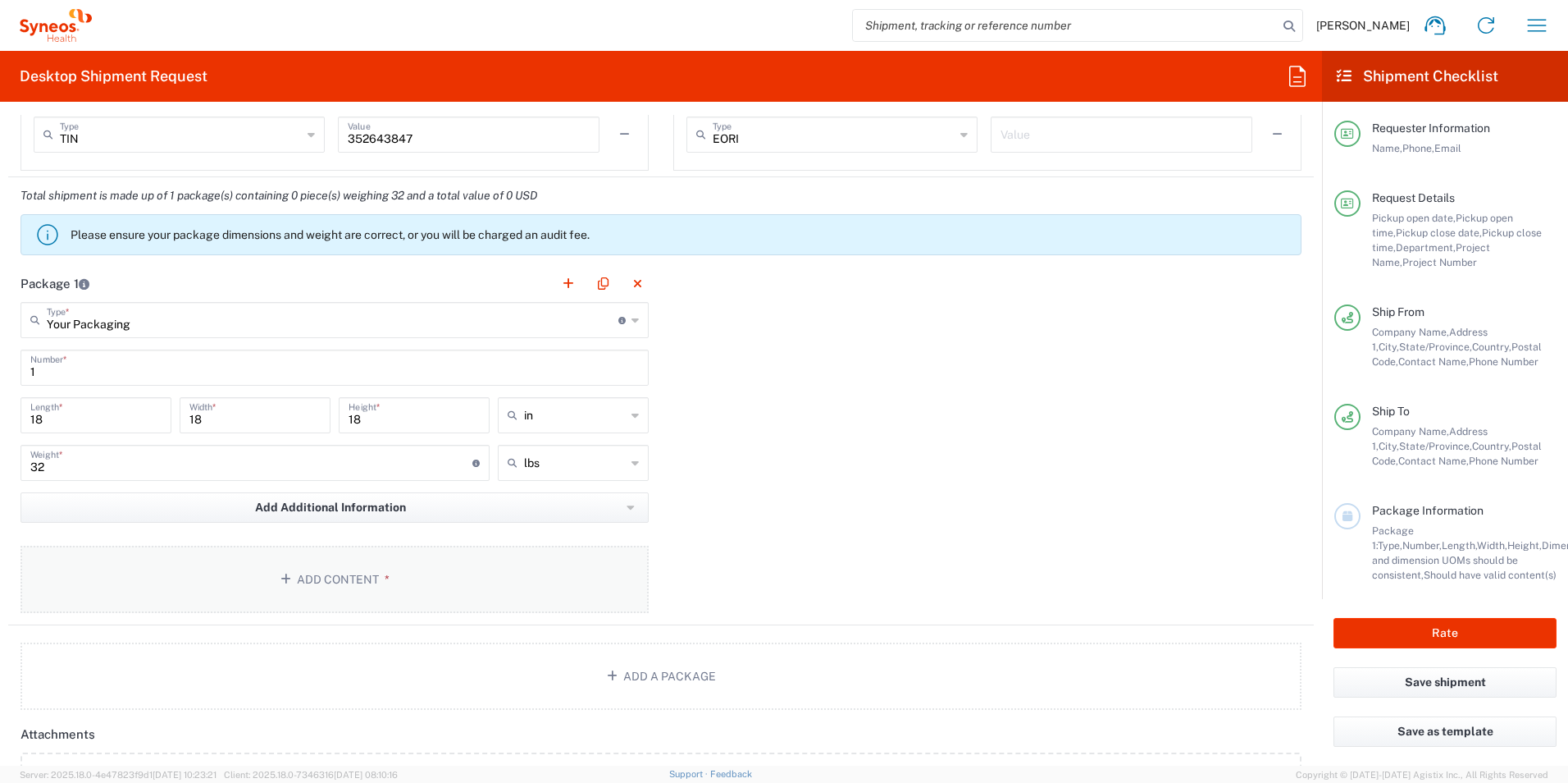
click at [440, 598] on button "Add Content *" at bounding box center [334, 579] width 628 height 68
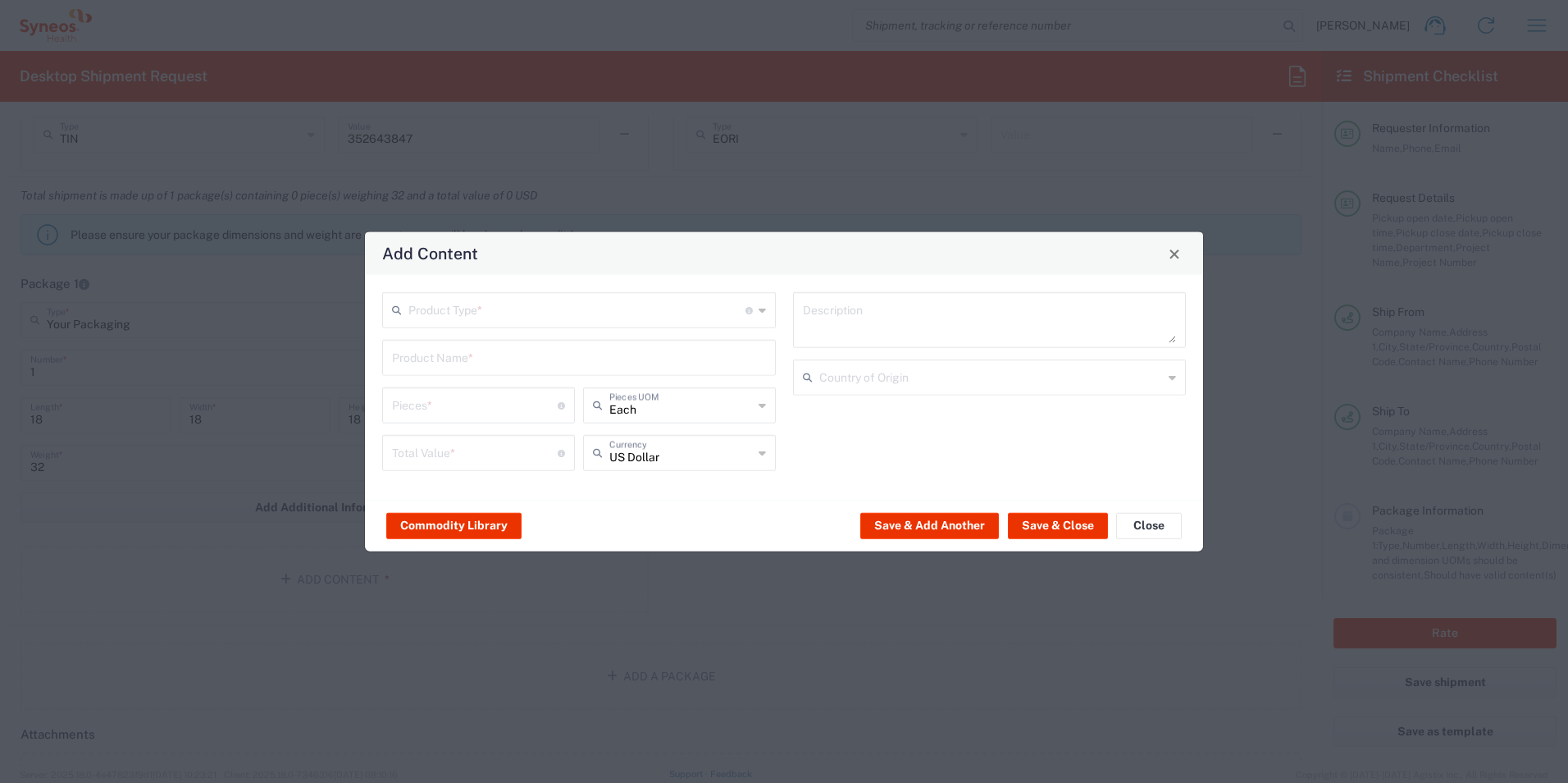
click at [484, 304] on input "text" at bounding box center [577, 309] width 337 height 29
click at [502, 365] on span "General Commodity" at bounding box center [578, 373] width 390 height 25
type input "General Commodity"
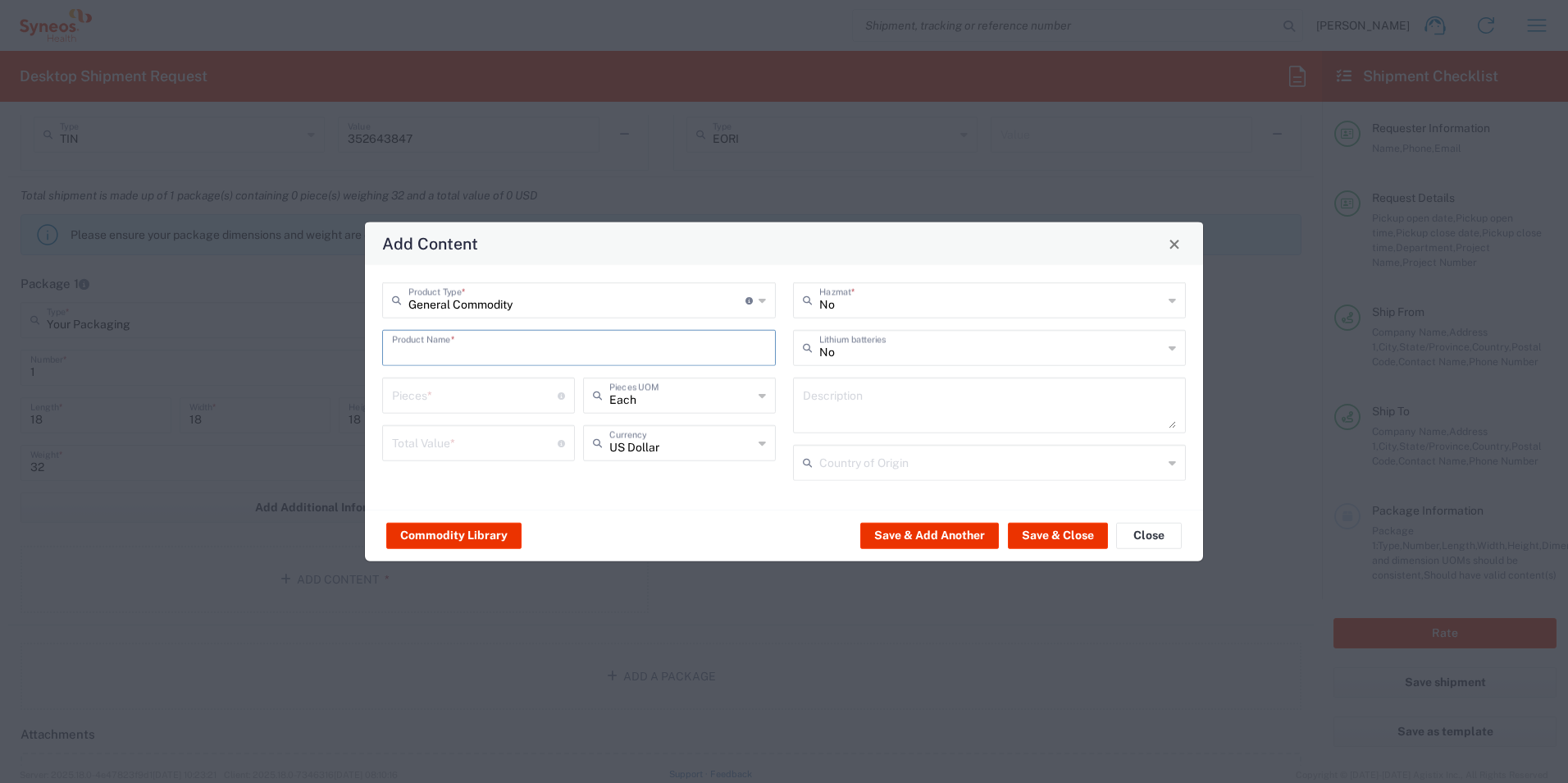
click at [516, 352] on input "text" at bounding box center [579, 347] width 374 height 29
type input "C"
type input "Nursing supplies"
click at [466, 404] on input "number" at bounding box center [474, 394] width 166 height 29
click at [488, 389] on input "2000" at bounding box center [474, 394] width 166 height 29
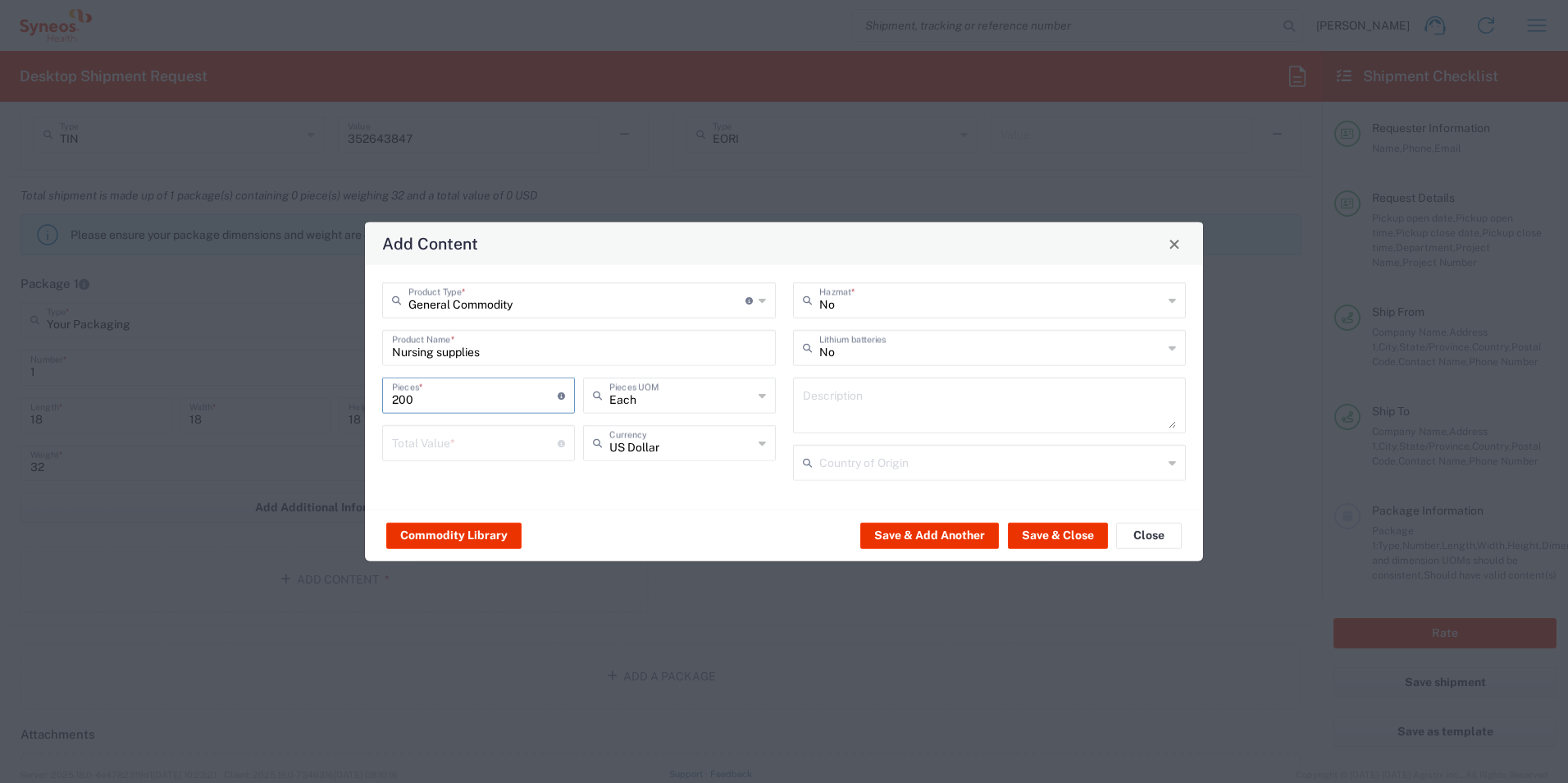
type input "200"
click at [476, 433] on input "number" at bounding box center [474, 441] width 166 height 29
type input "2000"
click at [1078, 537] on button "Save & Close" at bounding box center [1058, 535] width 100 height 26
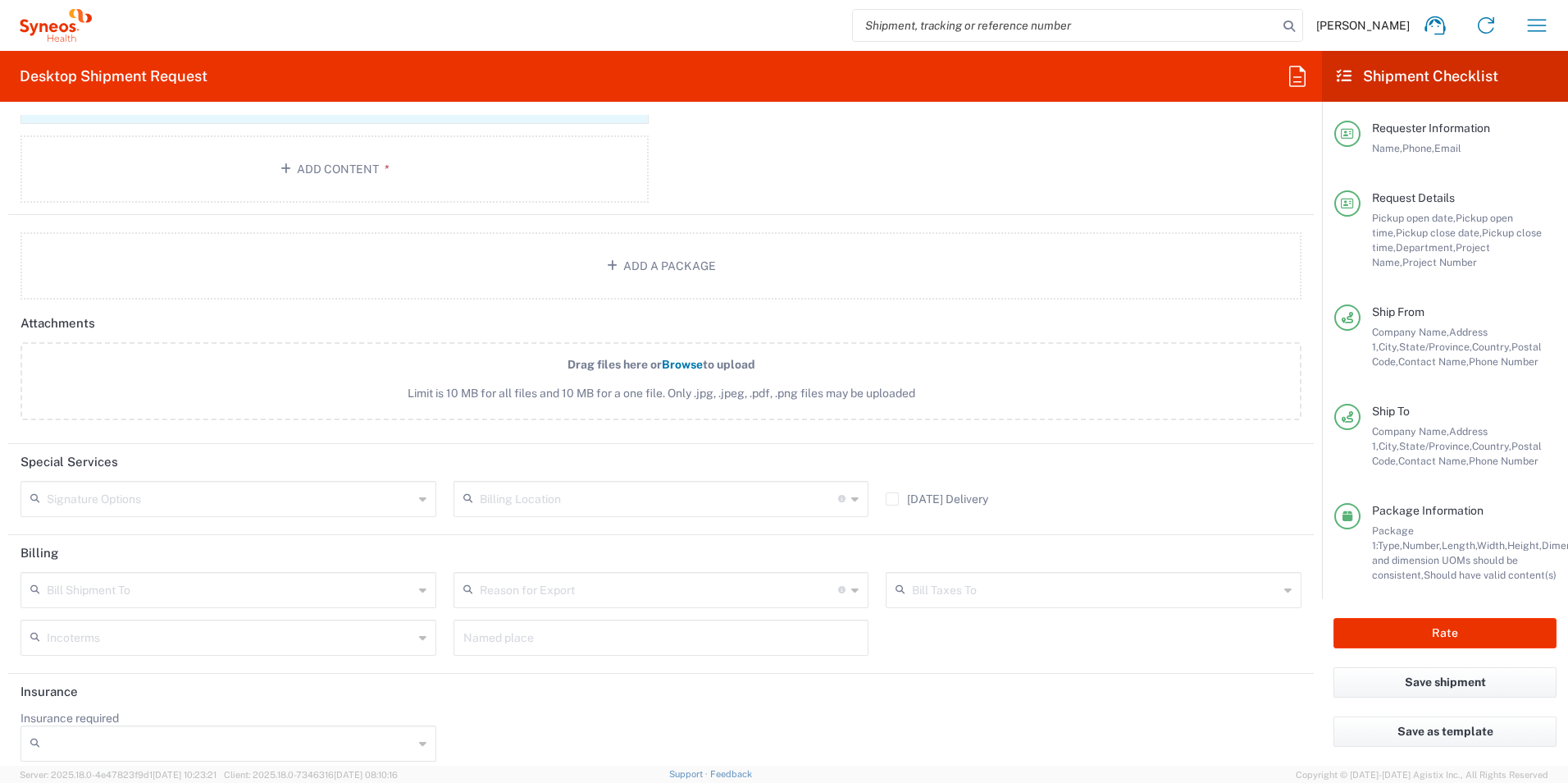
scroll to position [1834, 0]
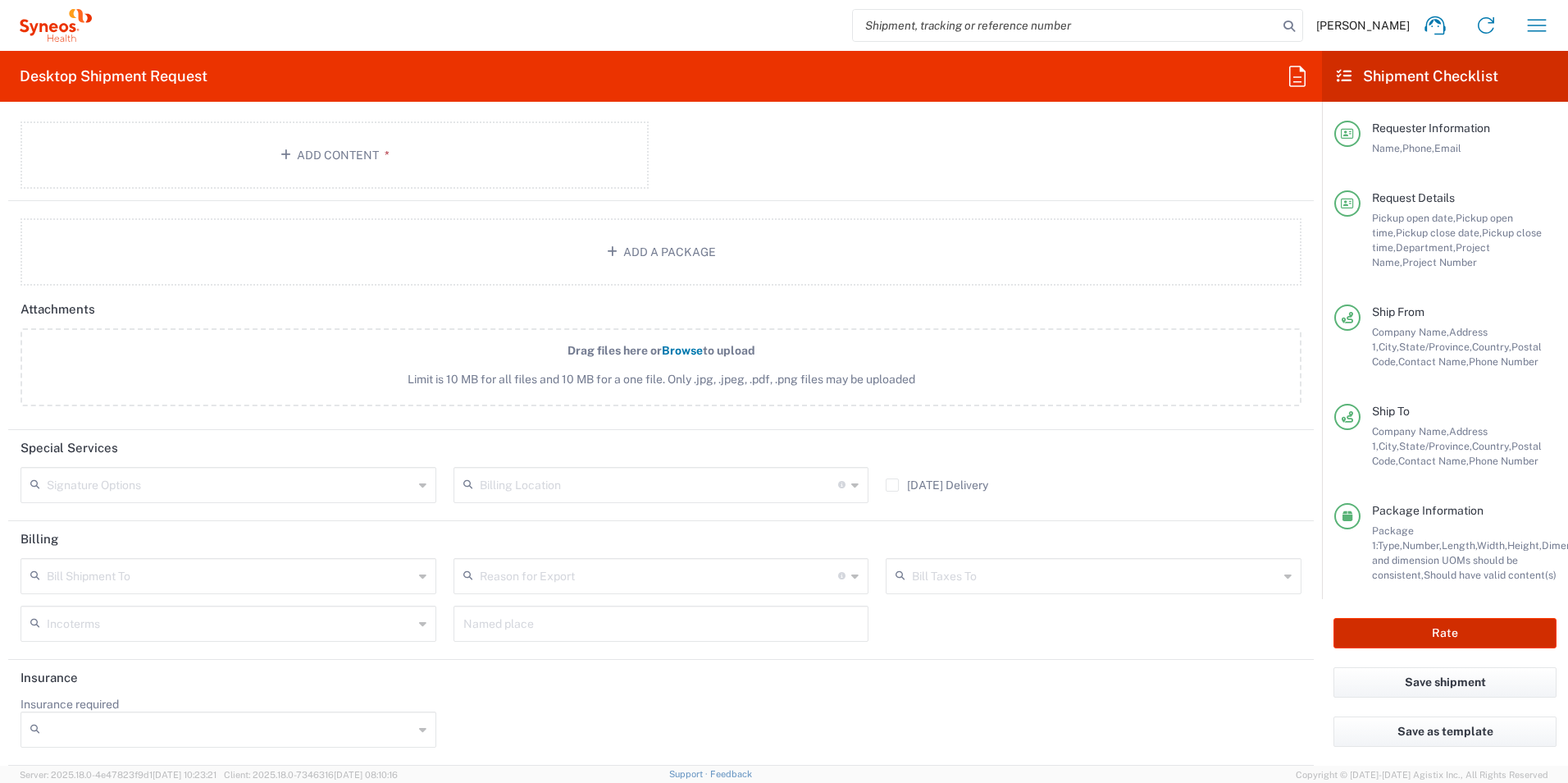
click at [1427, 636] on button "Rate" at bounding box center [1445, 633] width 223 height 31
type input "7063334"
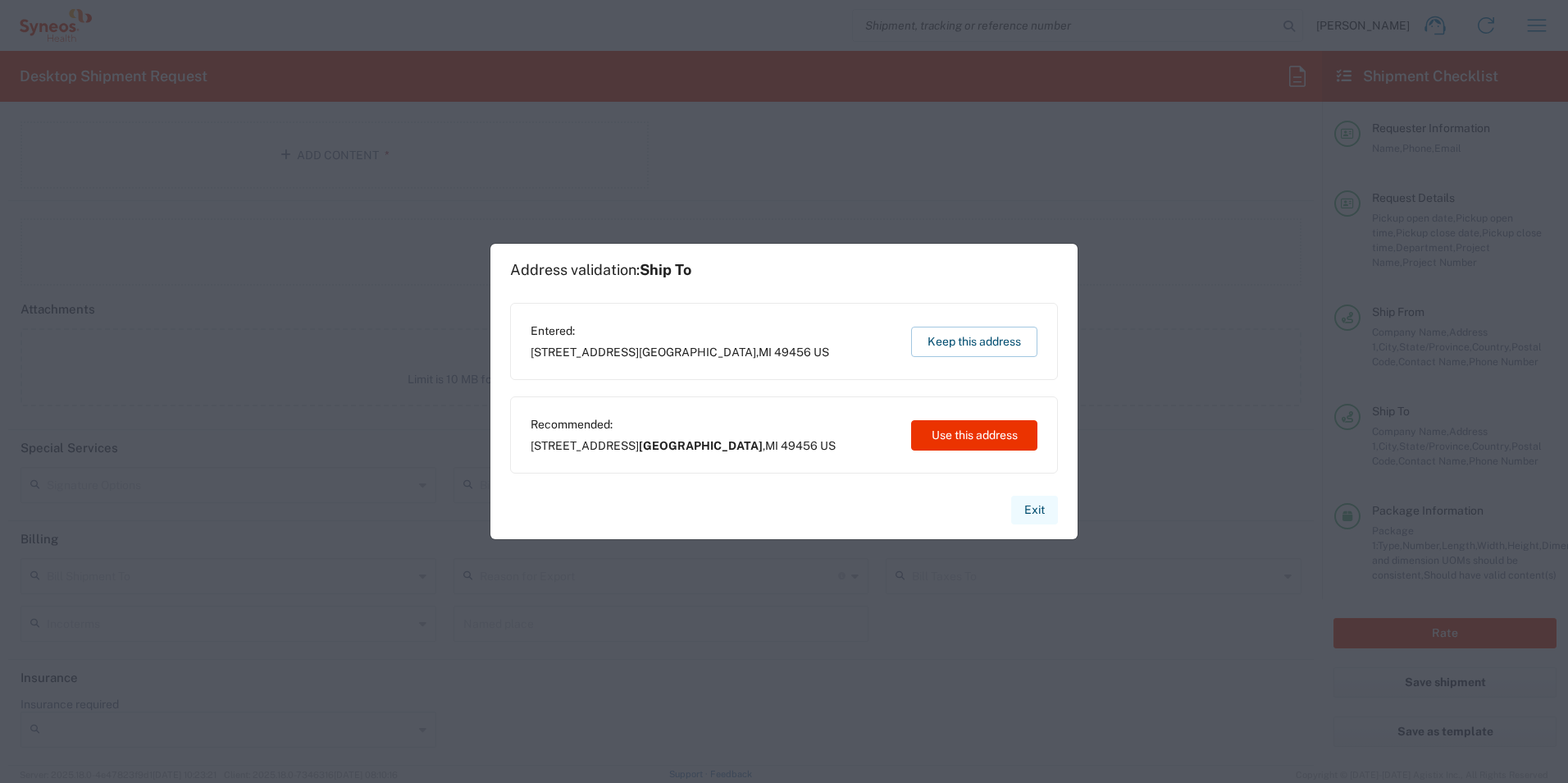
click at [1035, 508] on button "Exit" at bounding box center [1035, 510] width 46 height 29
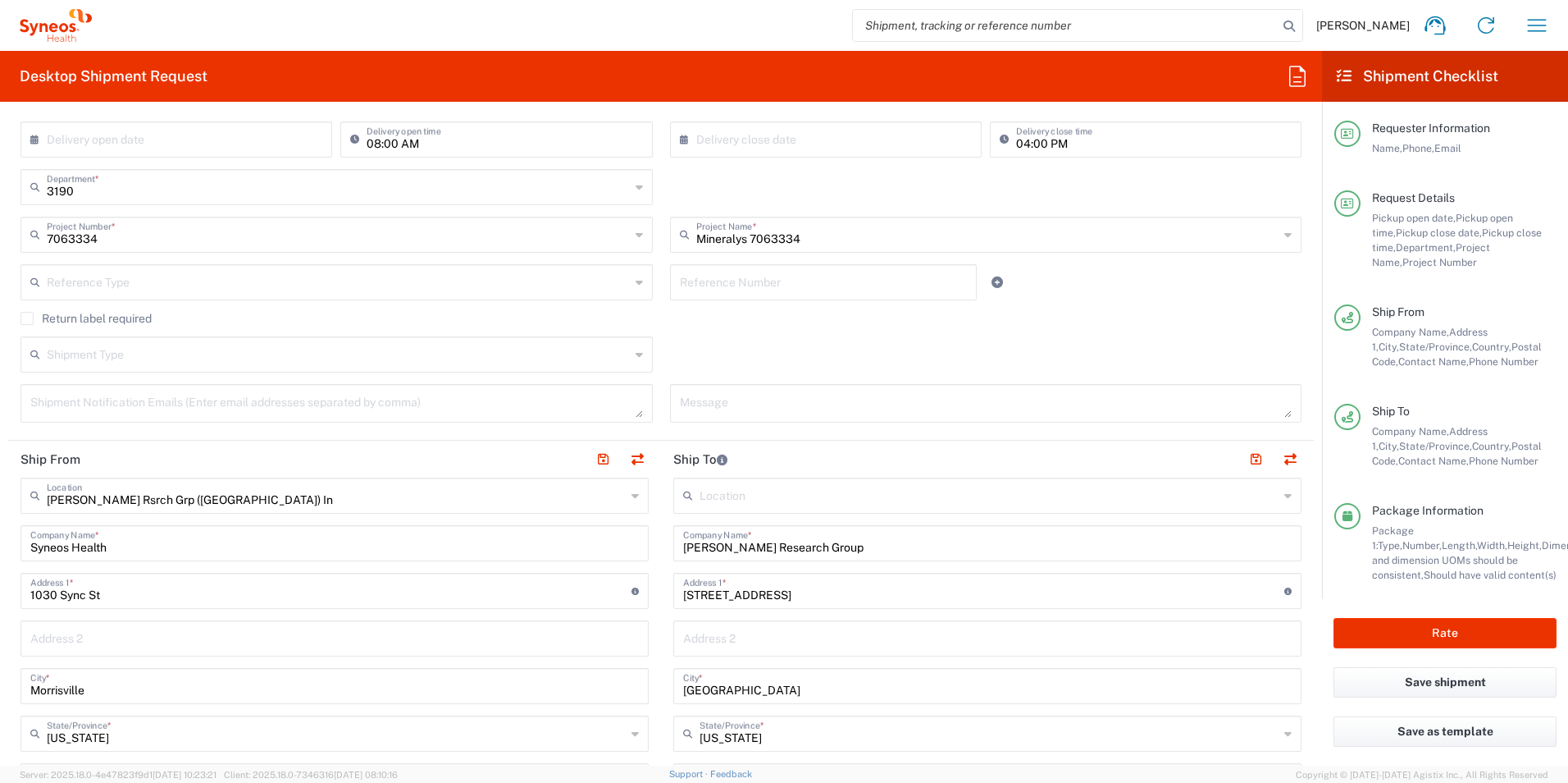
scroll to position [193, 0]
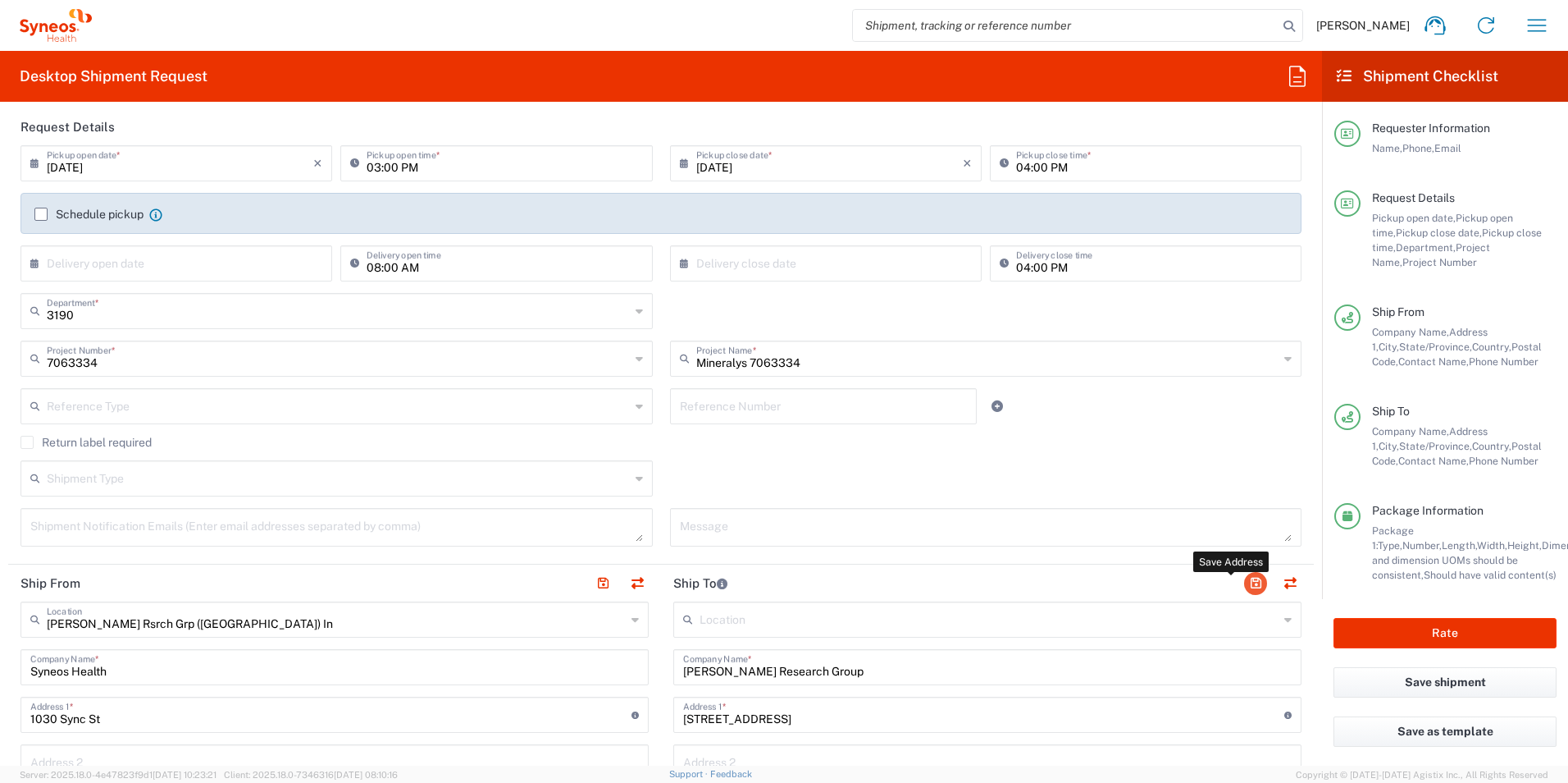
click at [1244, 586] on button "button" at bounding box center [1255, 583] width 23 height 23
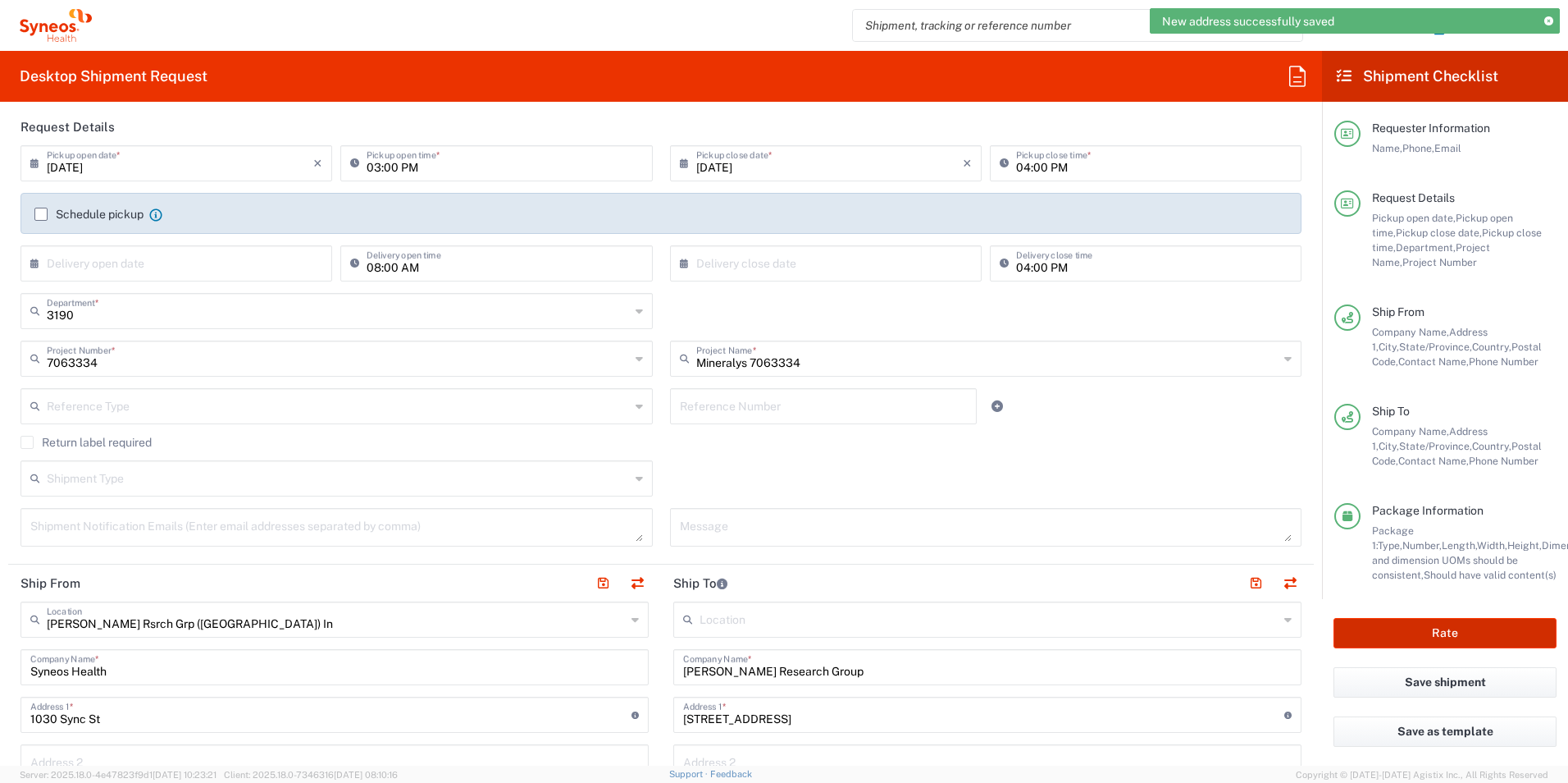
click at [1472, 630] on button "Rate" at bounding box center [1445, 633] width 223 height 31
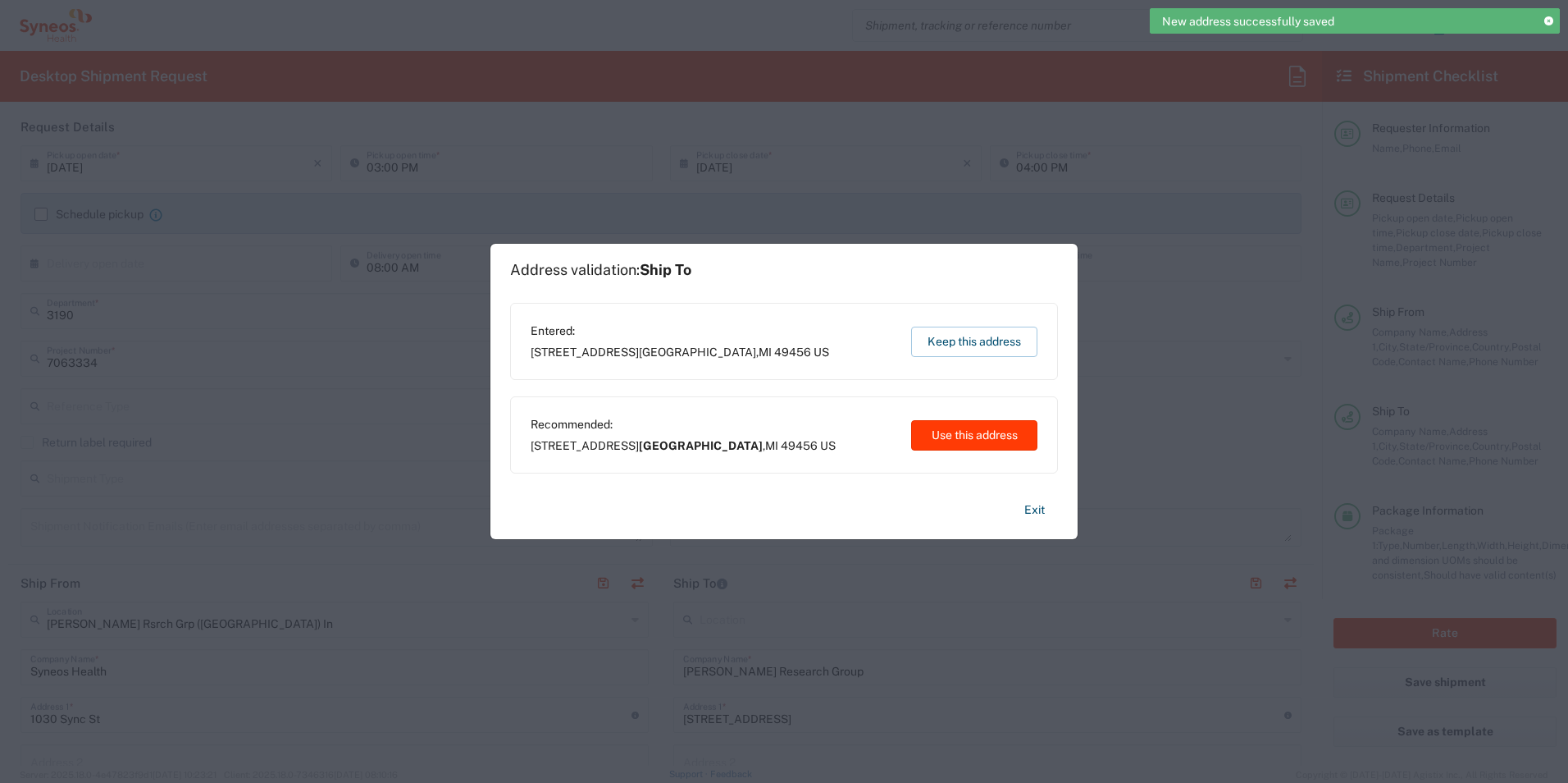
click at [967, 433] on button "Use this address" at bounding box center [974, 435] width 126 height 31
type input "[GEOGRAPHIC_DATA]"
type input "[US_STATE]"
type input "[GEOGRAPHIC_DATA]"
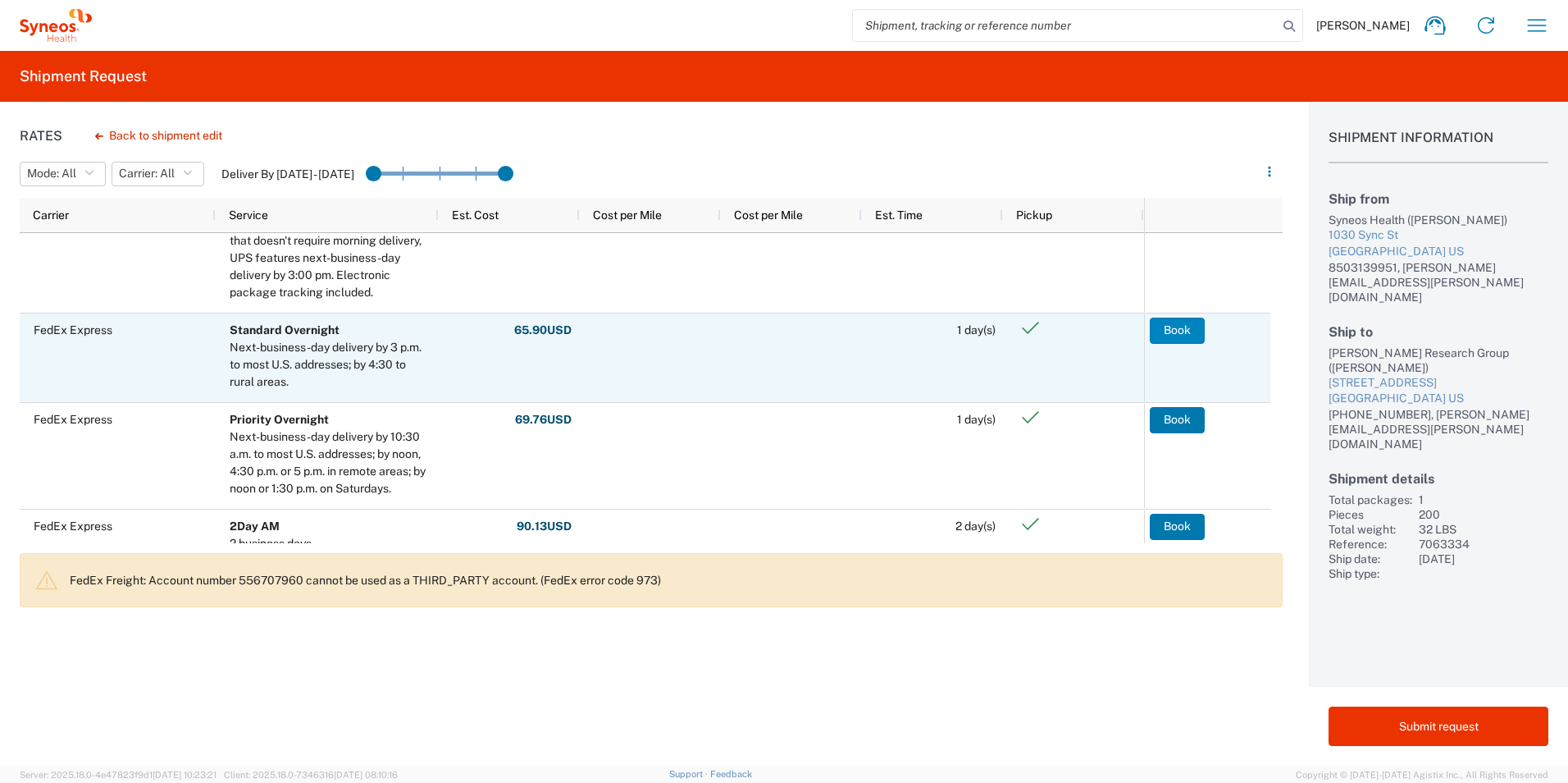
click at [1191, 319] on button "Book" at bounding box center [1176, 331] width 55 height 26
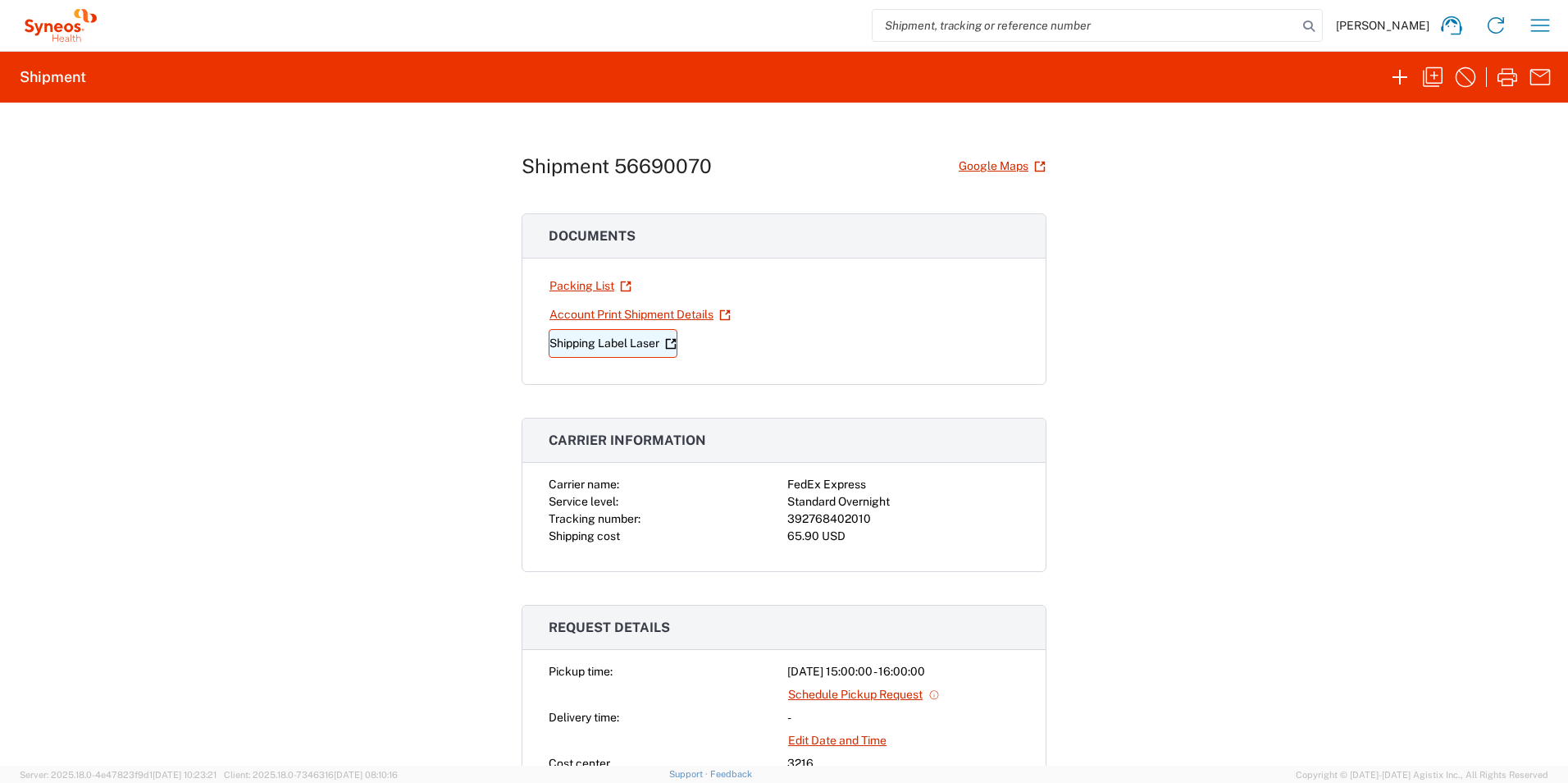
click at [583, 342] on link "Shipping Label Laser" at bounding box center [612, 343] width 129 height 29
